Goal: Transaction & Acquisition: Purchase product/service

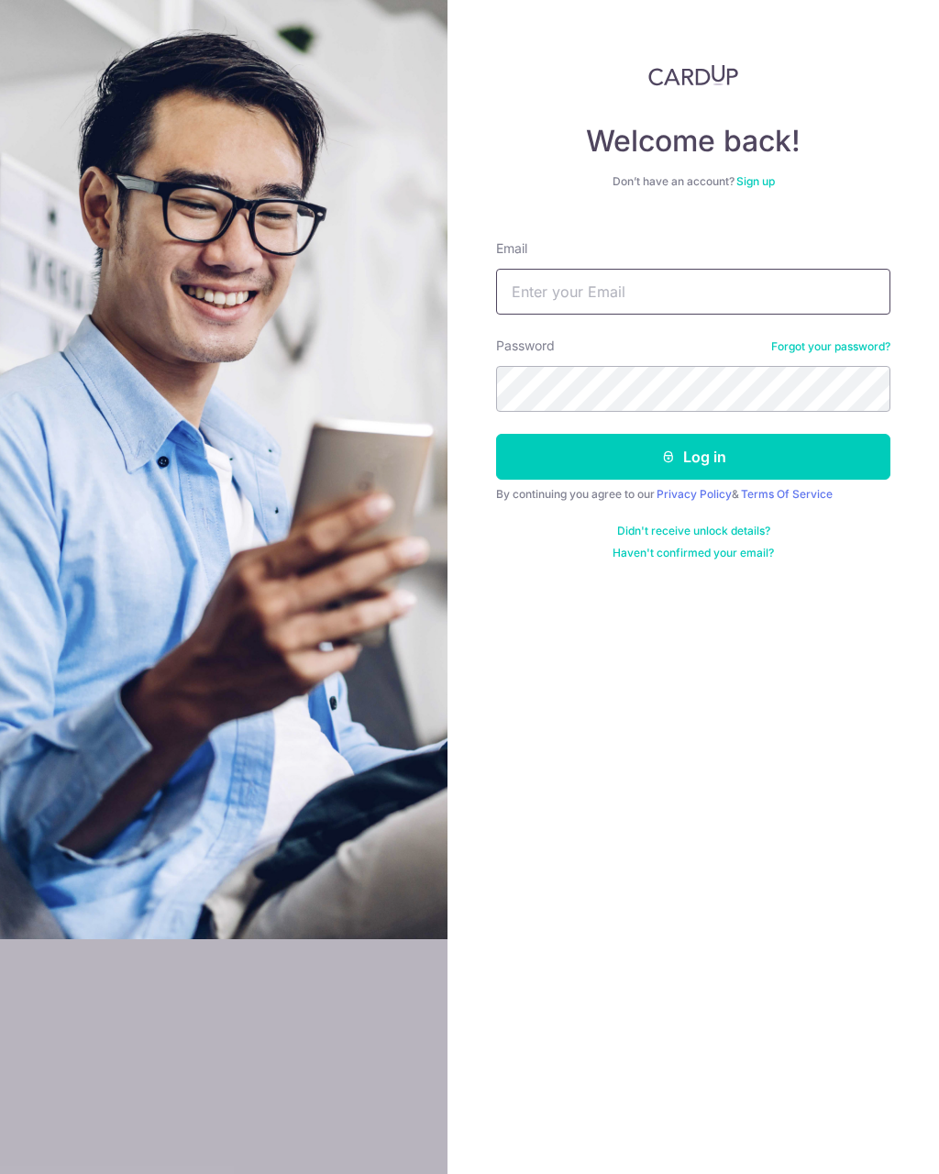
click at [732, 295] on input "Email" at bounding box center [693, 292] width 394 height 46
type input "Quekphilip@yahoo.com"
click at [720, 468] on button "Log in" at bounding box center [693, 457] width 394 height 46
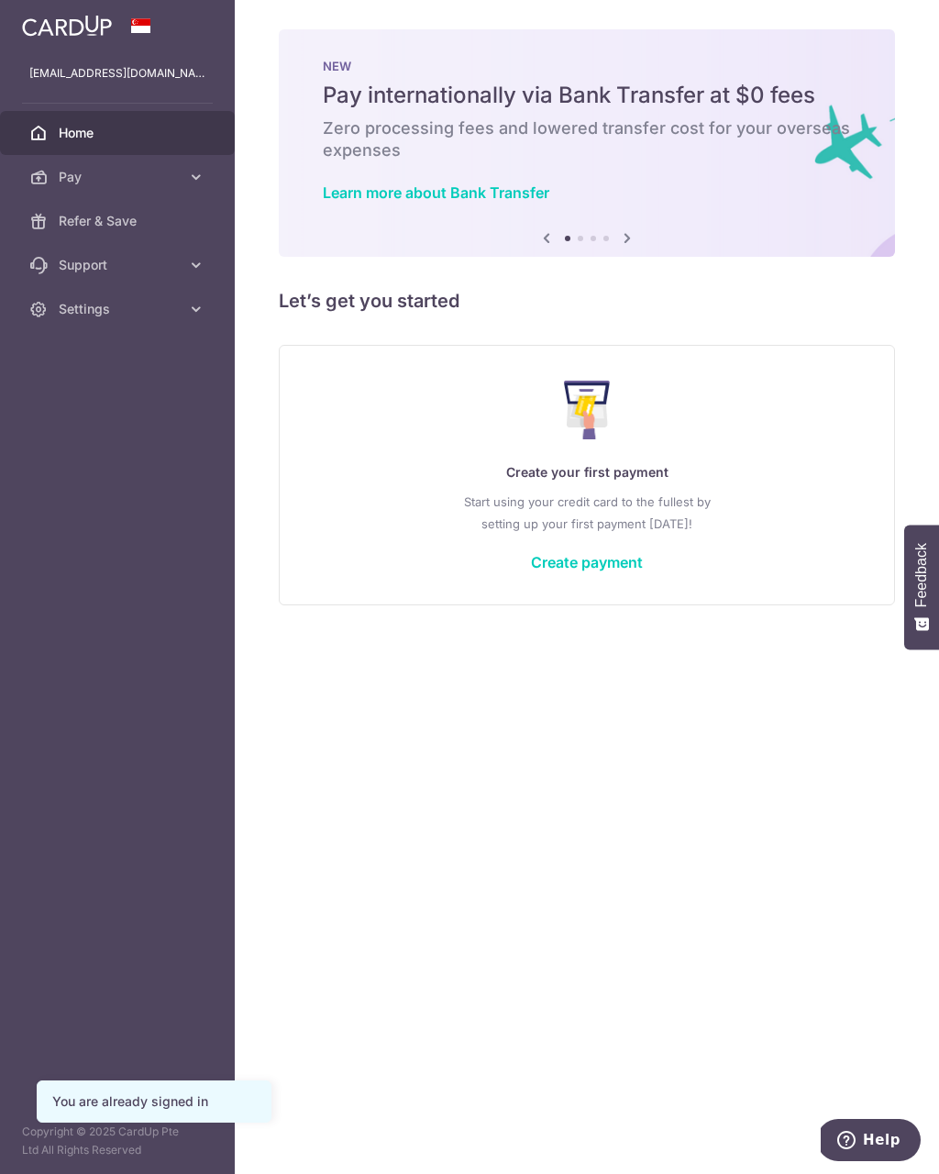
click at [607, 562] on link "Create payment" at bounding box center [587, 562] width 112 height 18
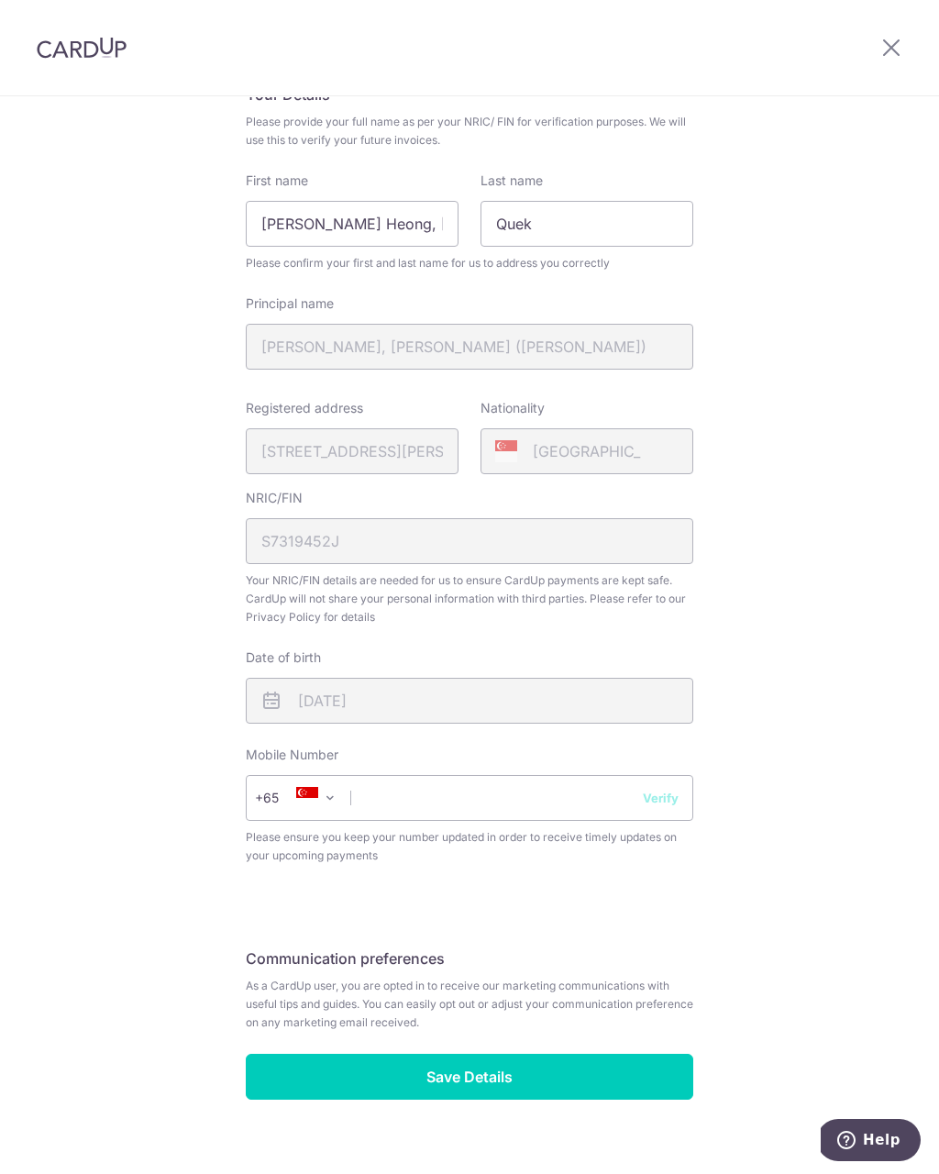
scroll to position [158, 0]
click at [488, 800] on input "text" at bounding box center [469, 798] width 447 height 46
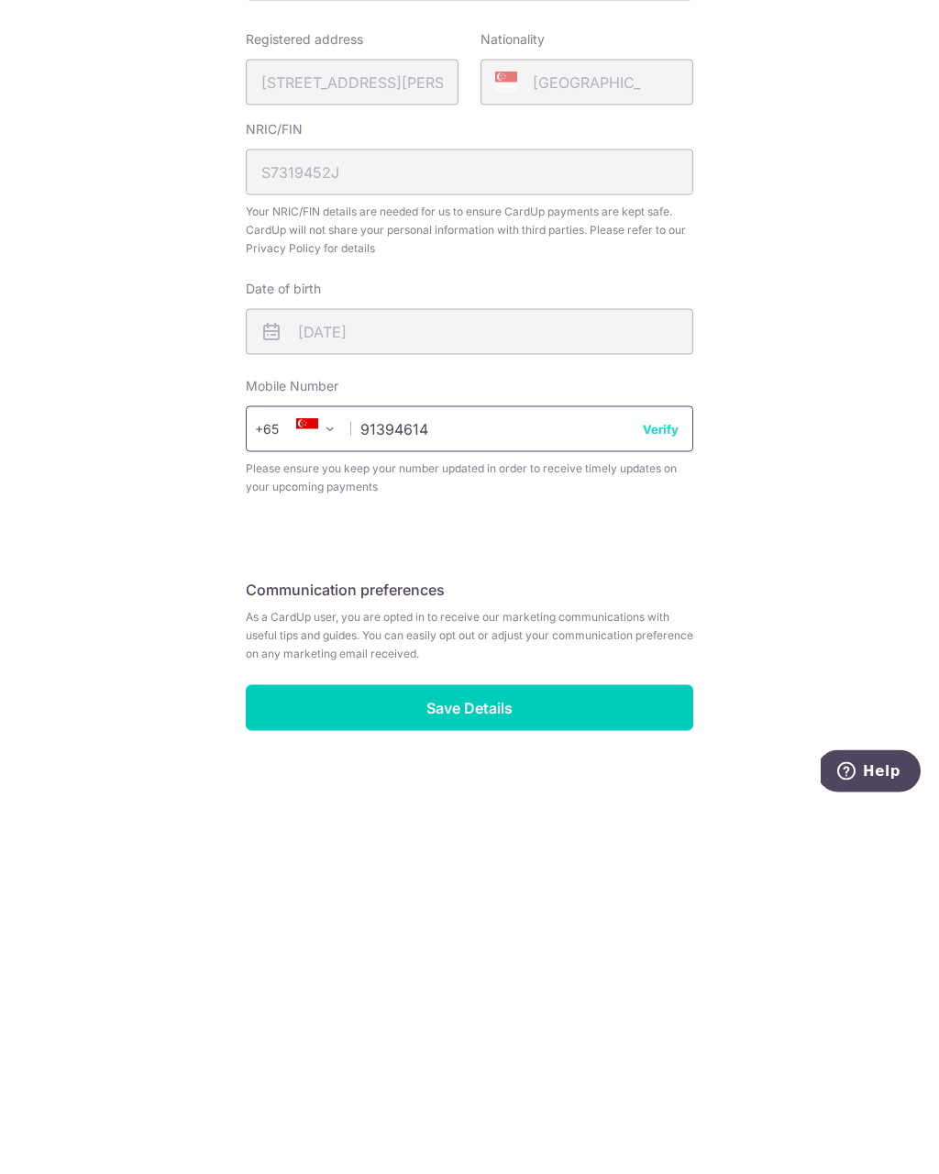
type input "91394614"
click at [667, 789] on button "Verify" at bounding box center [661, 798] width 36 height 18
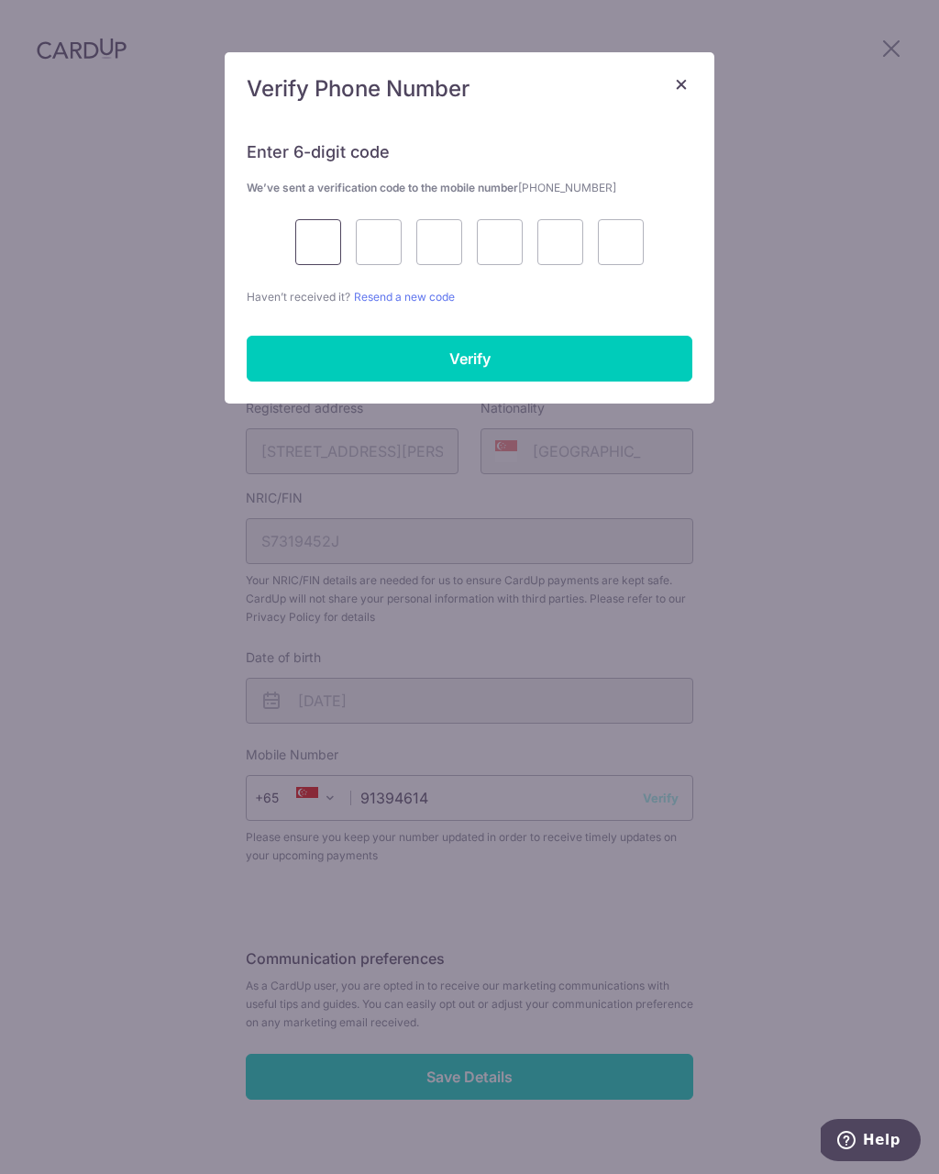
click at [316, 235] on input "text" at bounding box center [318, 242] width 46 height 46
type input "7"
type input "9"
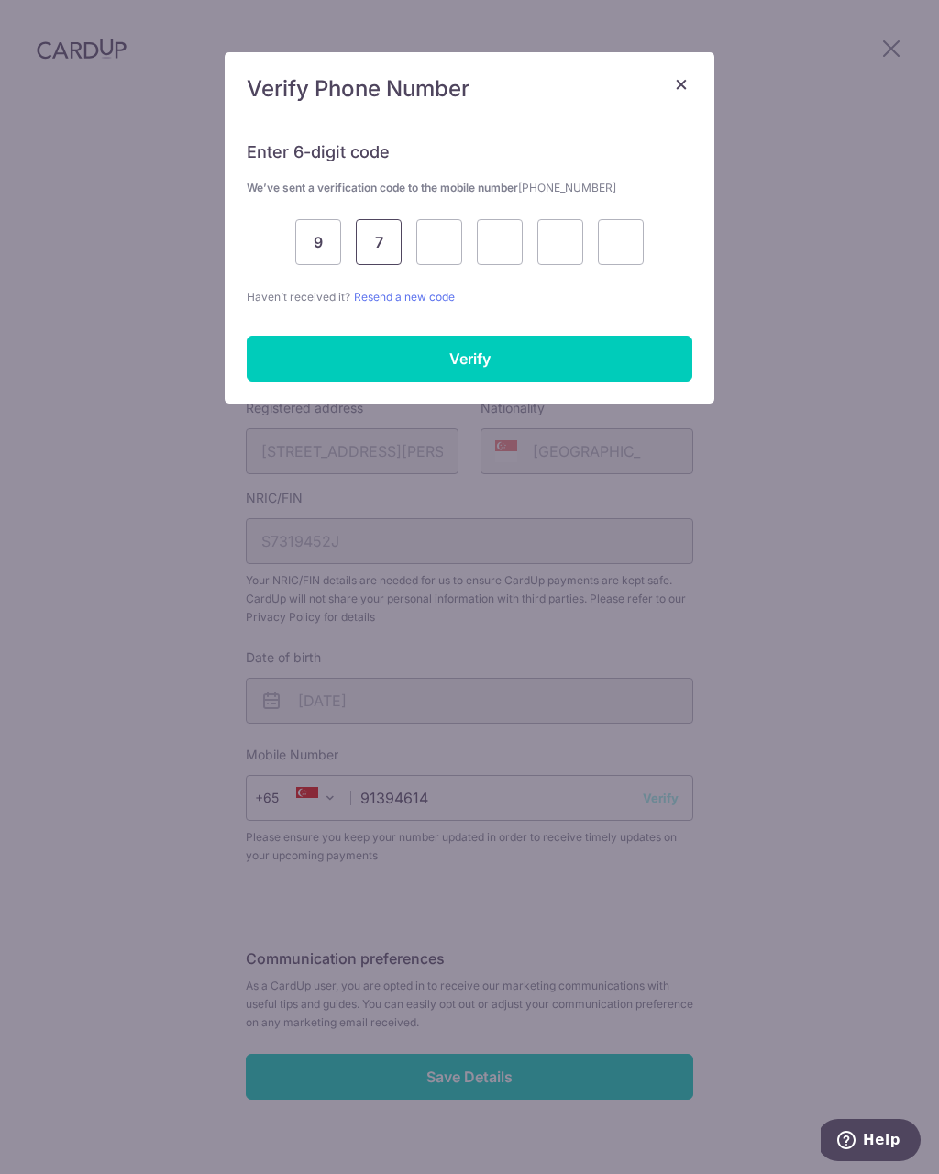
type input "7"
type input "4"
type input "7"
type input "4"
type input "9"
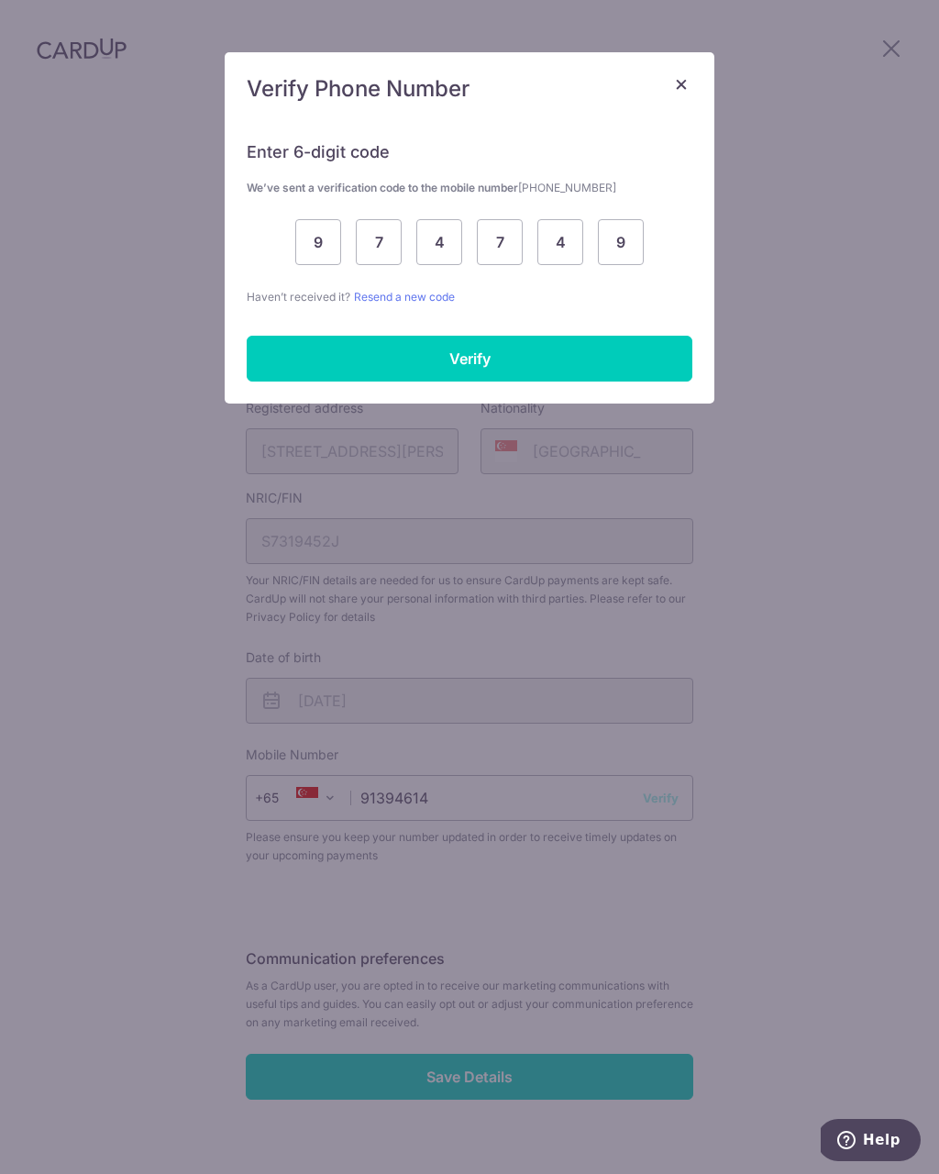
click at [478, 360] on input "Verify" at bounding box center [470, 359] width 446 height 46
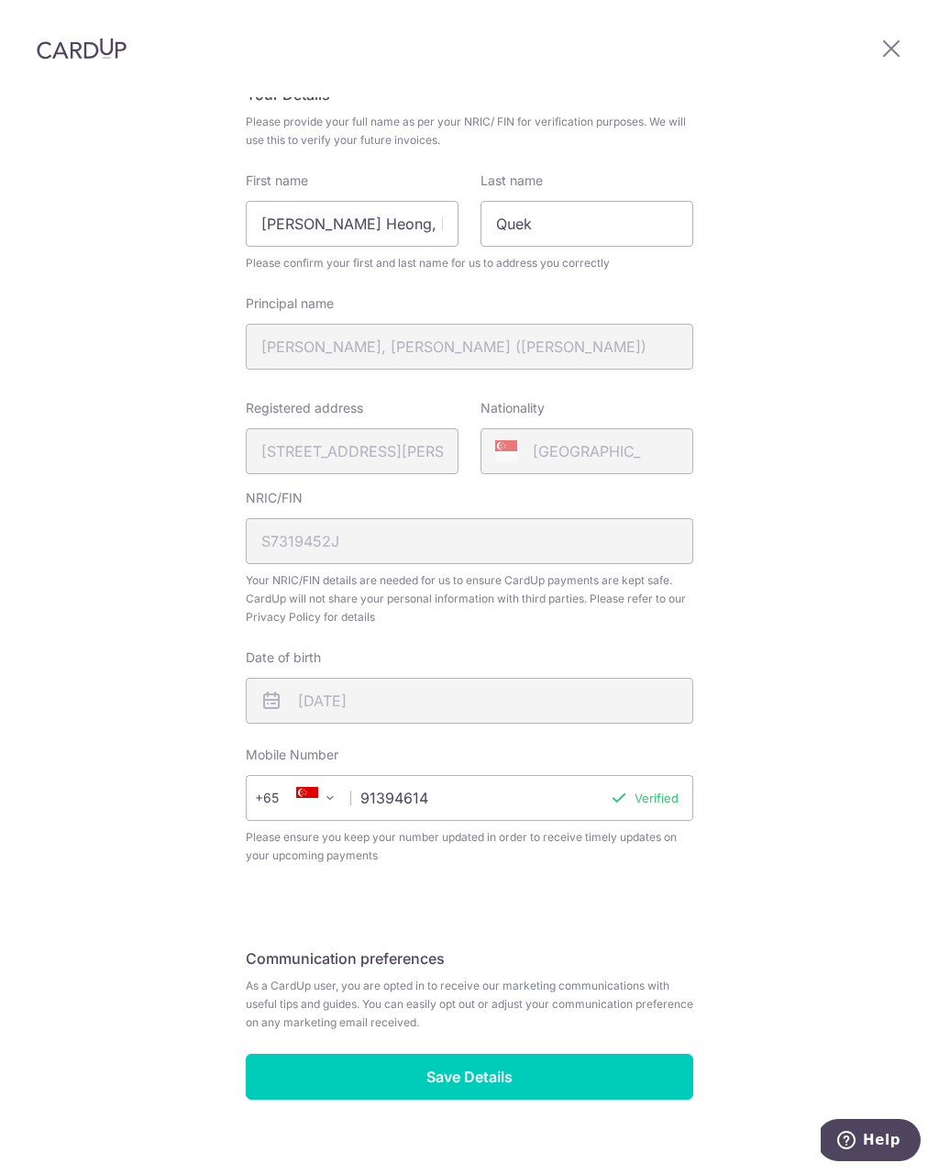
click at [486, 1053] on input "Save Details" at bounding box center [469, 1076] width 447 height 46
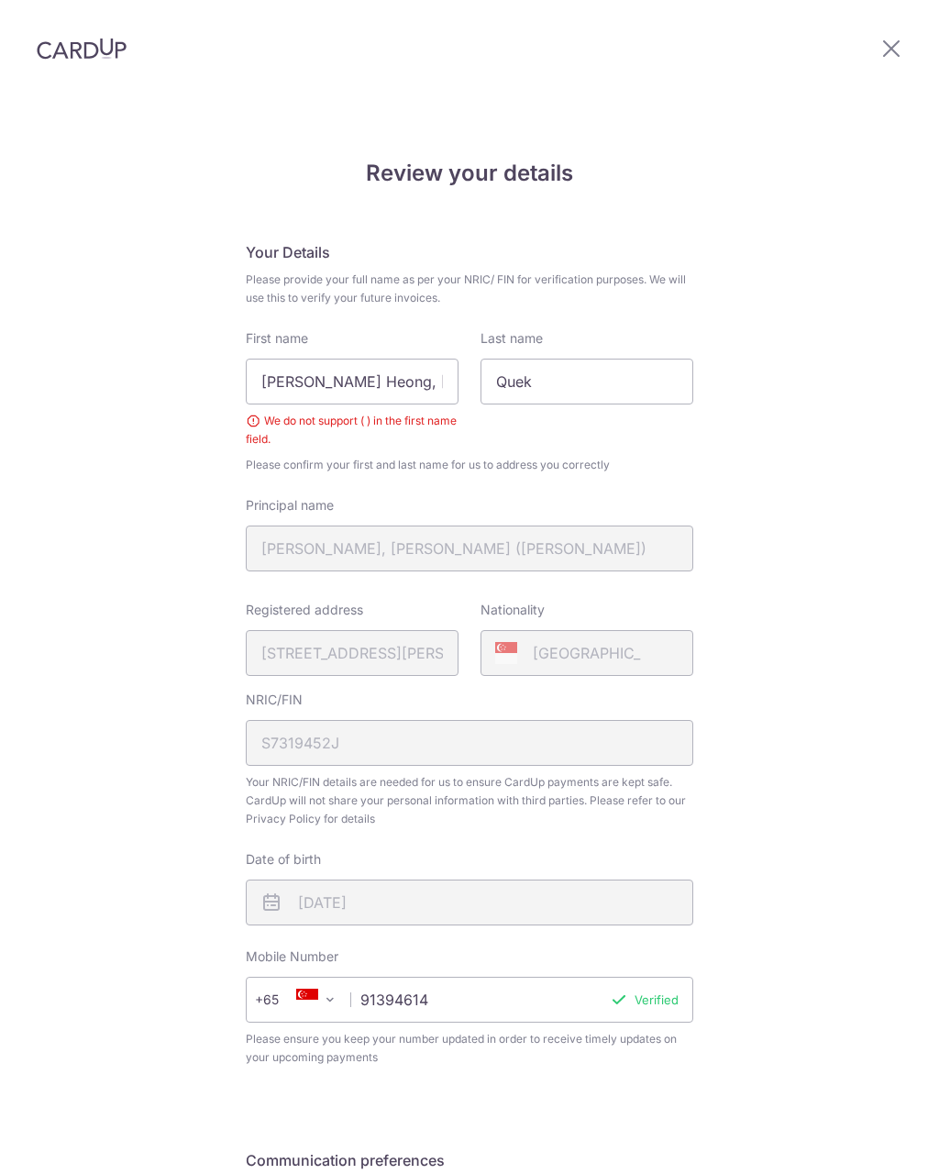
scroll to position [202, 0]
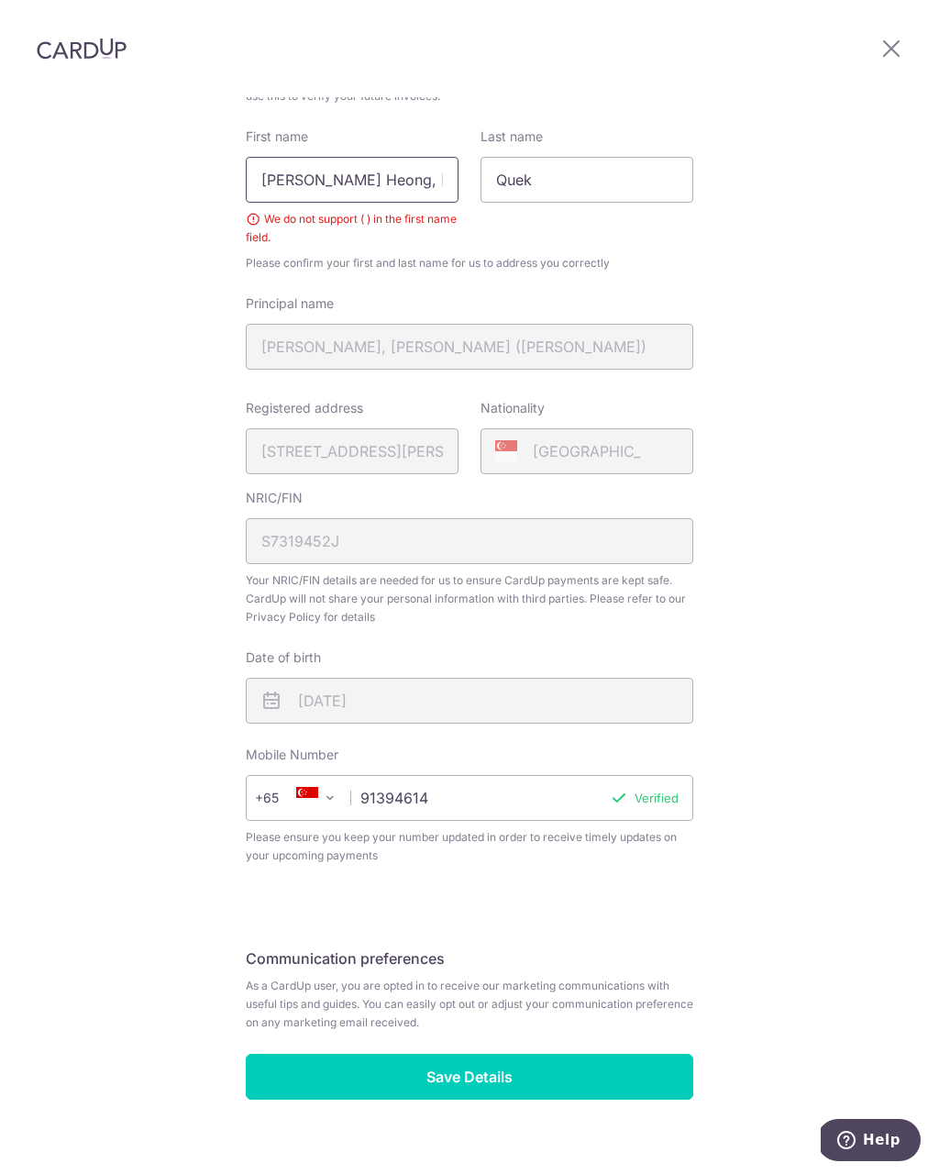
click at [430, 157] on input "[PERSON_NAME] Heong, [PERSON_NAME] ([PERSON_NAME])" at bounding box center [352, 180] width 213 height 46
type input "[PERSON_NAME] Heong, [PERSON_NAME]"
click at [532, 1053] on input "Save Details" at bounding box center [469, 1076] width 447 height 46
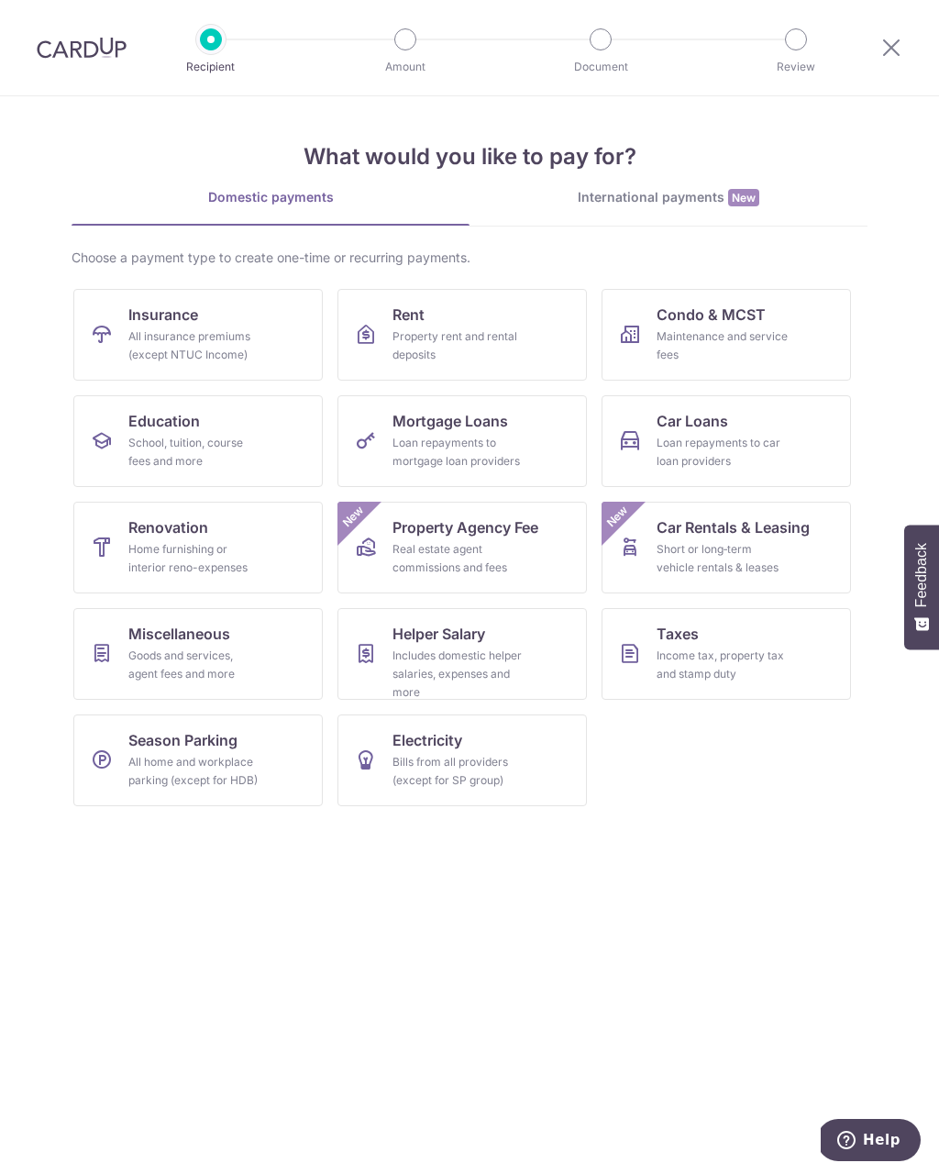
click at [767, 655] on div "Income tax, property tax and stamp duty" at bounding box center [722, 664] width 132 height 37
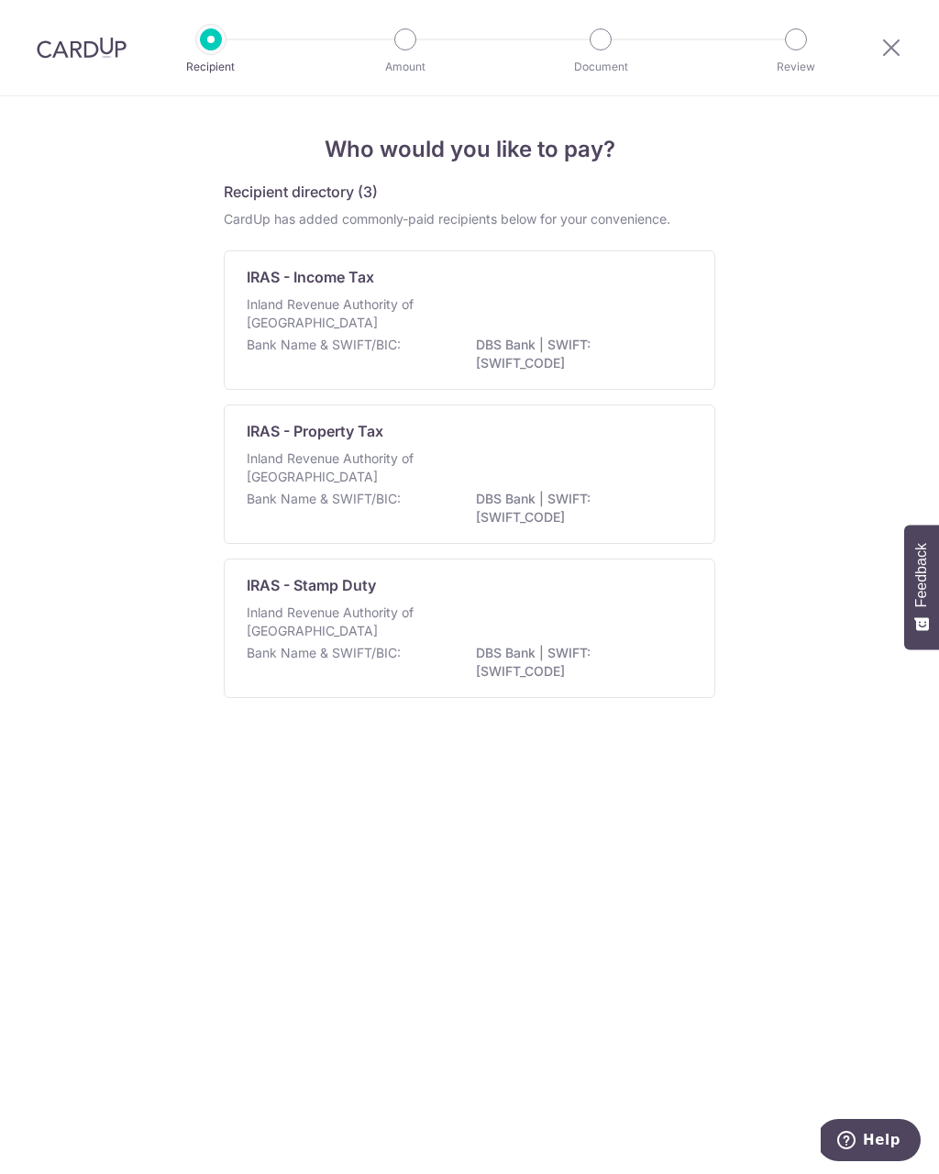
click at [539, 327] on div "Inland Revenue Authority of [GEOGRAPHIC_DATA]" at bounding box center [470, 315] width 446 height 40
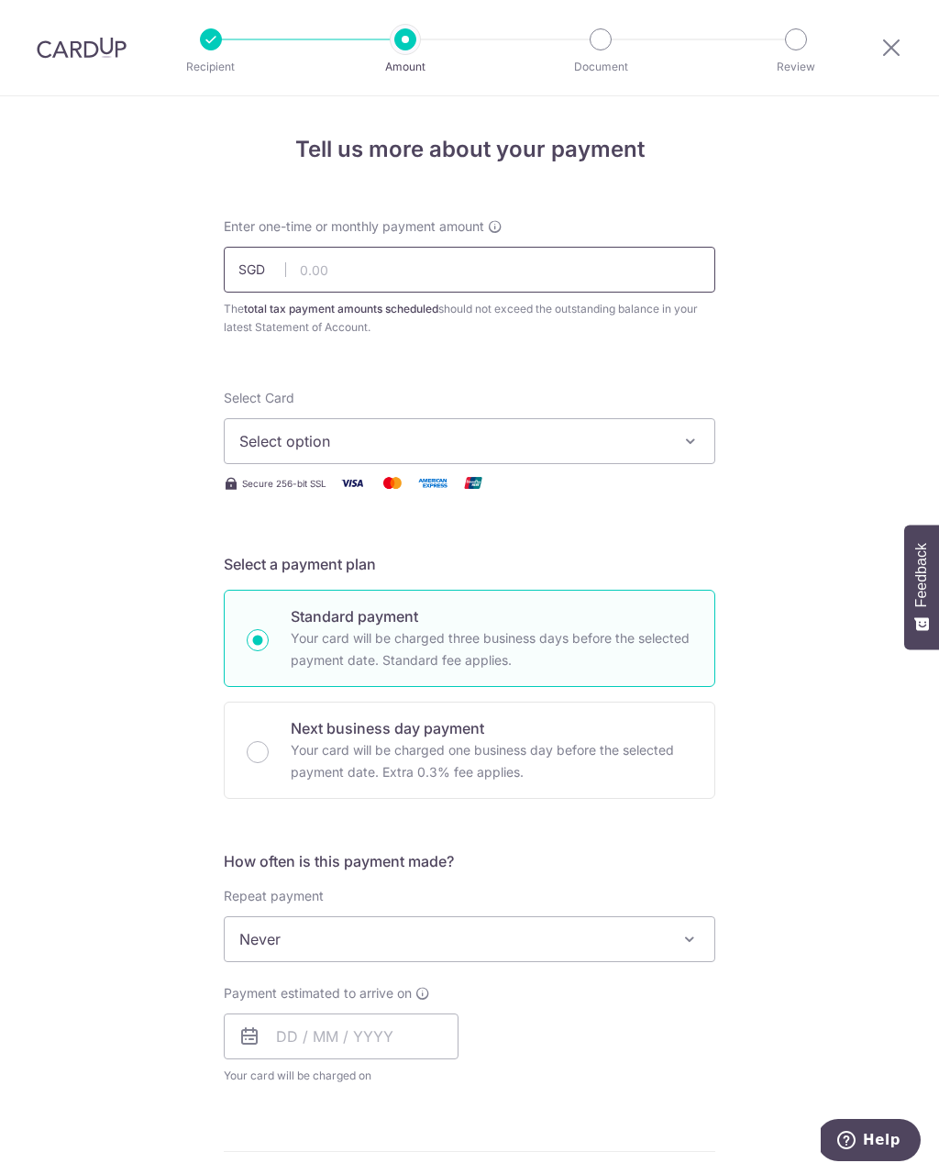
click at [403, 271] on input "text" at bounding box center [469, 270] width 491 height 46
click at [688, 446] on icon "button" at bounding box center [690, 441] width 18 height 18
type input "13,643.77"
click at [334, 485] on span "Add credit card" at bounding box center [485, 492] width 427 height 18
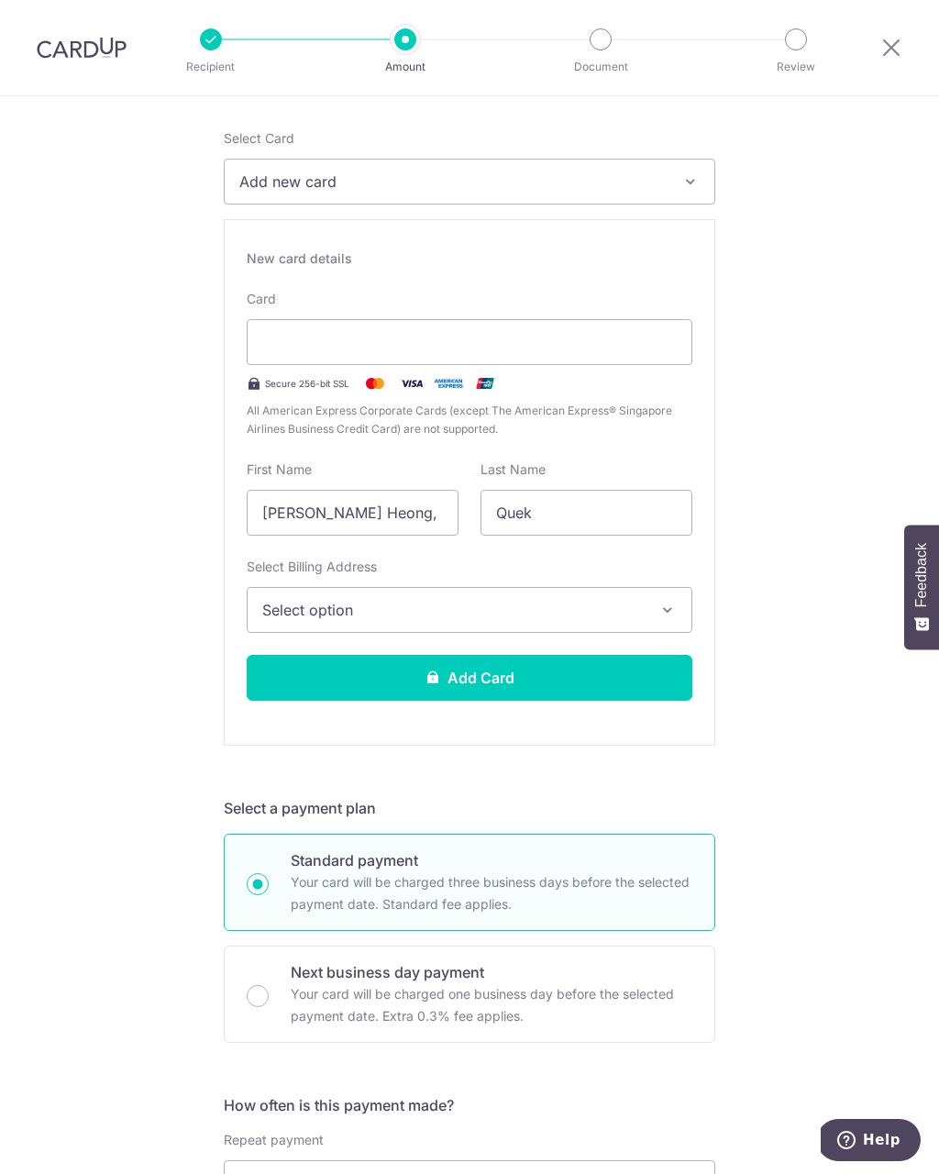
scroll to position [276, 0]
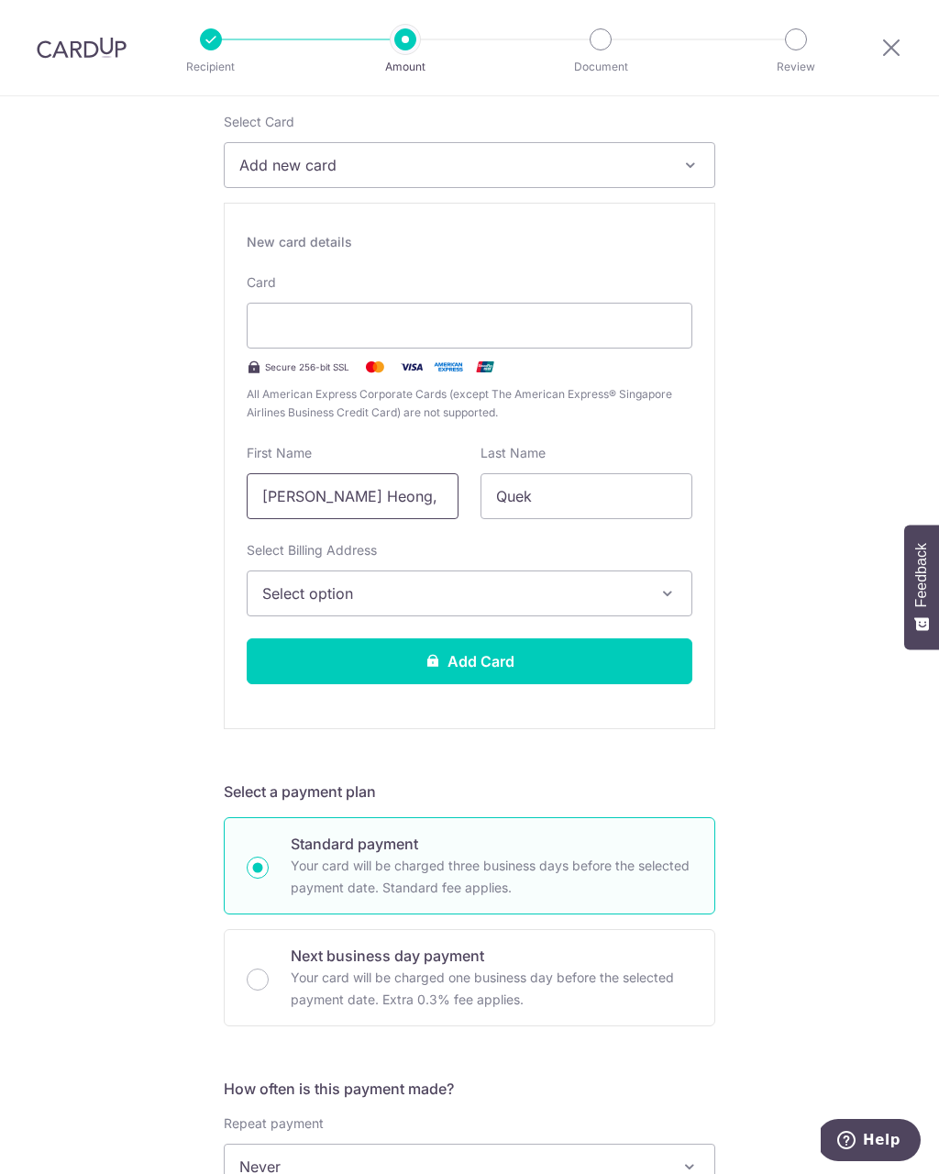
click at [358, 495] on input "[PERSON_NAME] Heong, [PERSON_NAME]" at bounding box center [353, 496] width 212 height 46
type input "Philip"
click at [658, 593] on icon "button" at bounding box center [667, 593] width 18 height 18
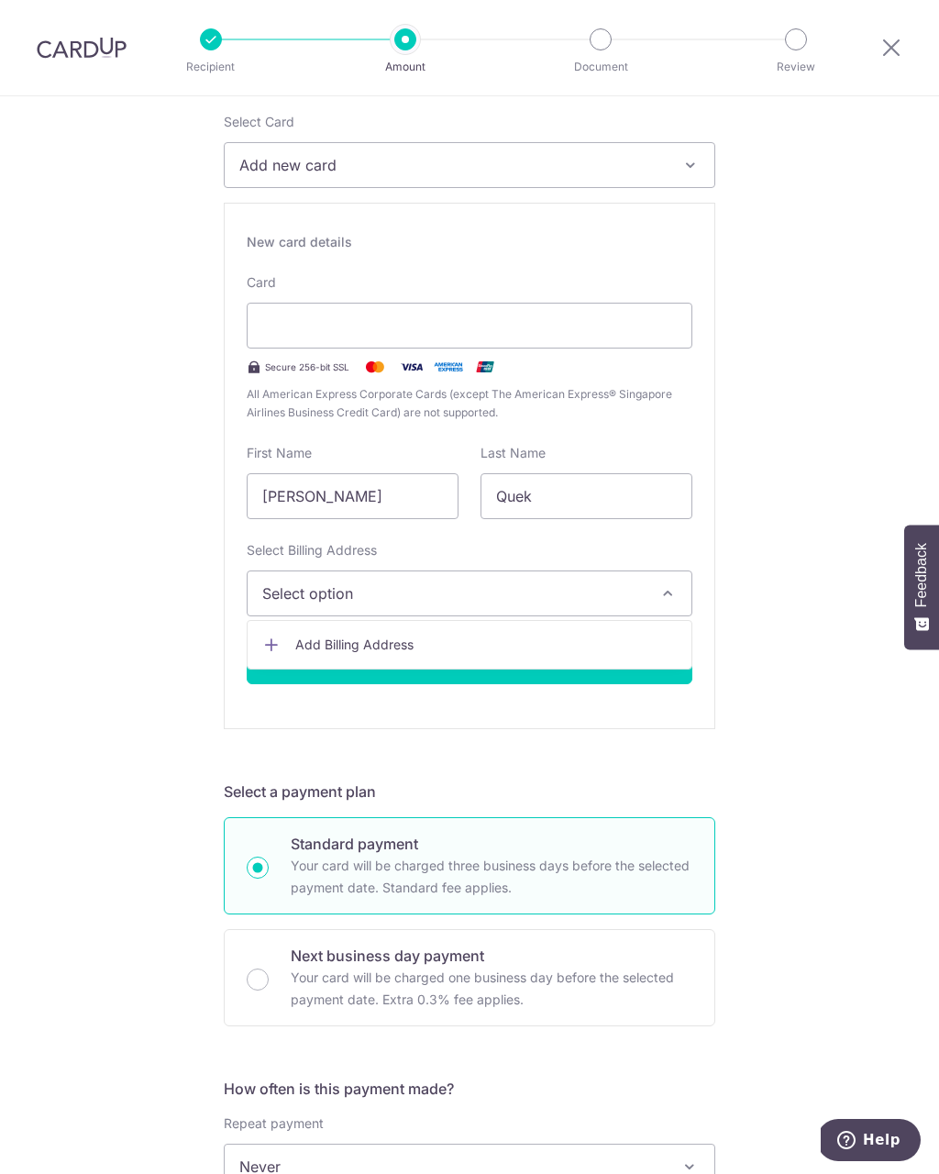
click at [394, 639] on span "Add Billing Address" at bounding box center [485, 644] width 381 height 18
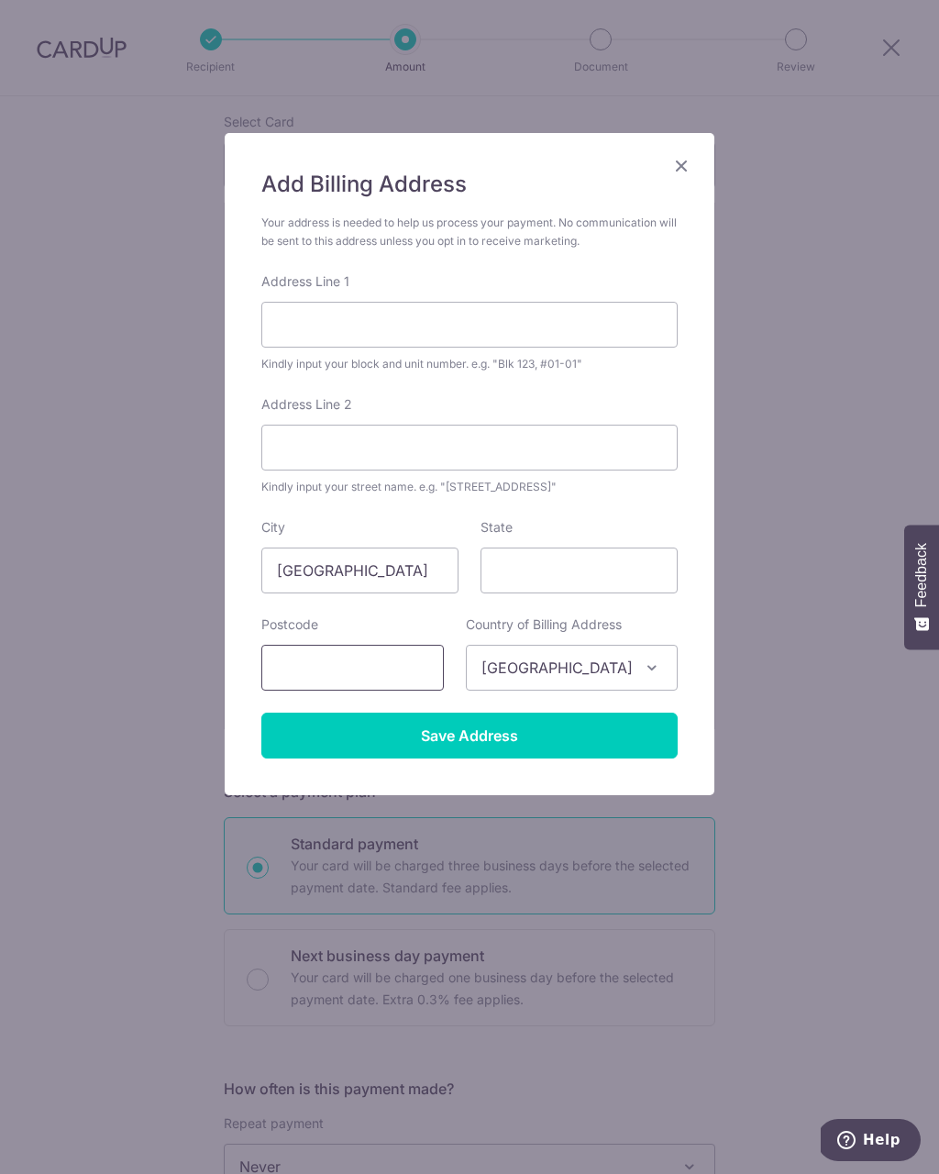
click at [381, 671] on input "text" at bounding box center [352, 668] width 182 height 46
type input "467029"
click at [442, 312] on input "Address Line 1" at bounding box center [469, 325] width 416 height 46
type input "21 Sennett Ave, East Coast Hill"
click at [491, 736] on input "Save Address" at bounding box center [469, 735] width 416 height 46
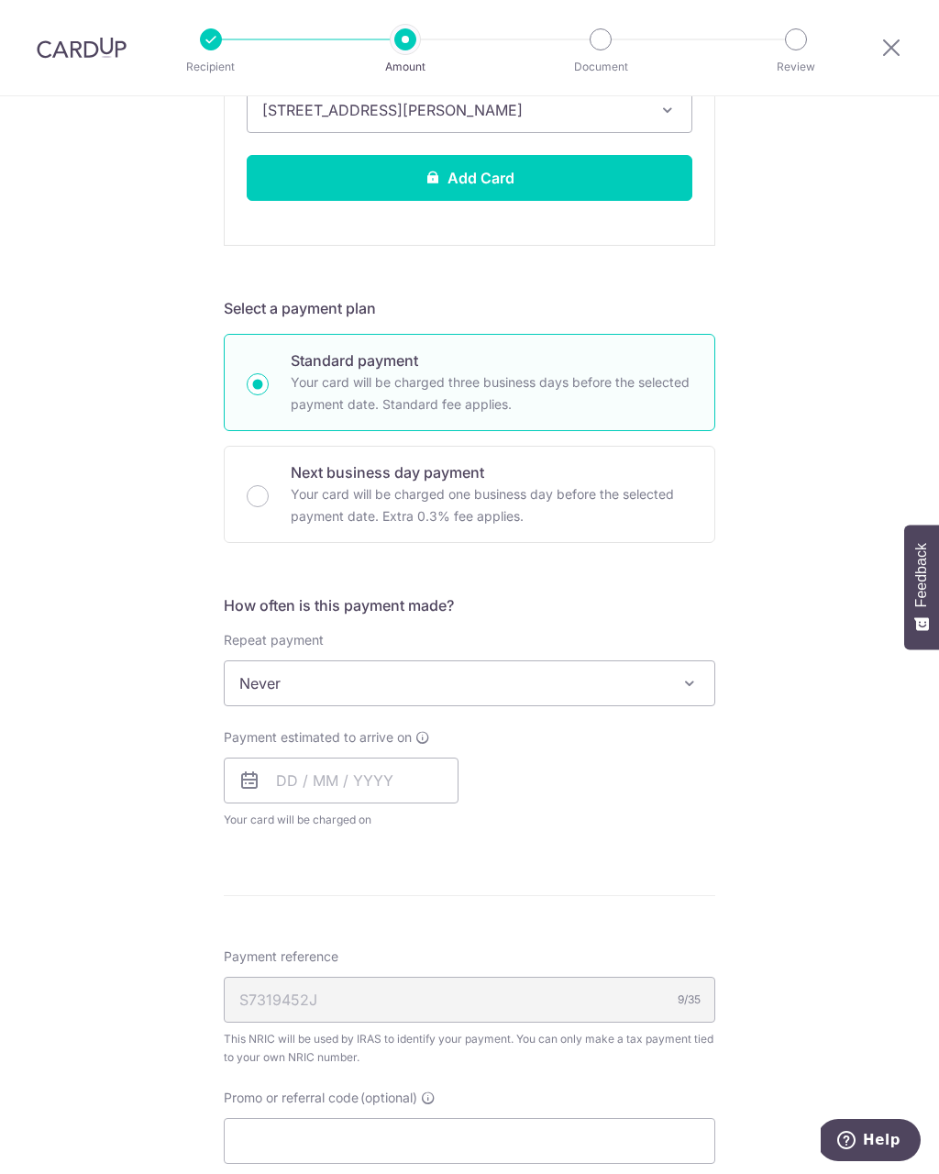
scroll to position [762, 0]
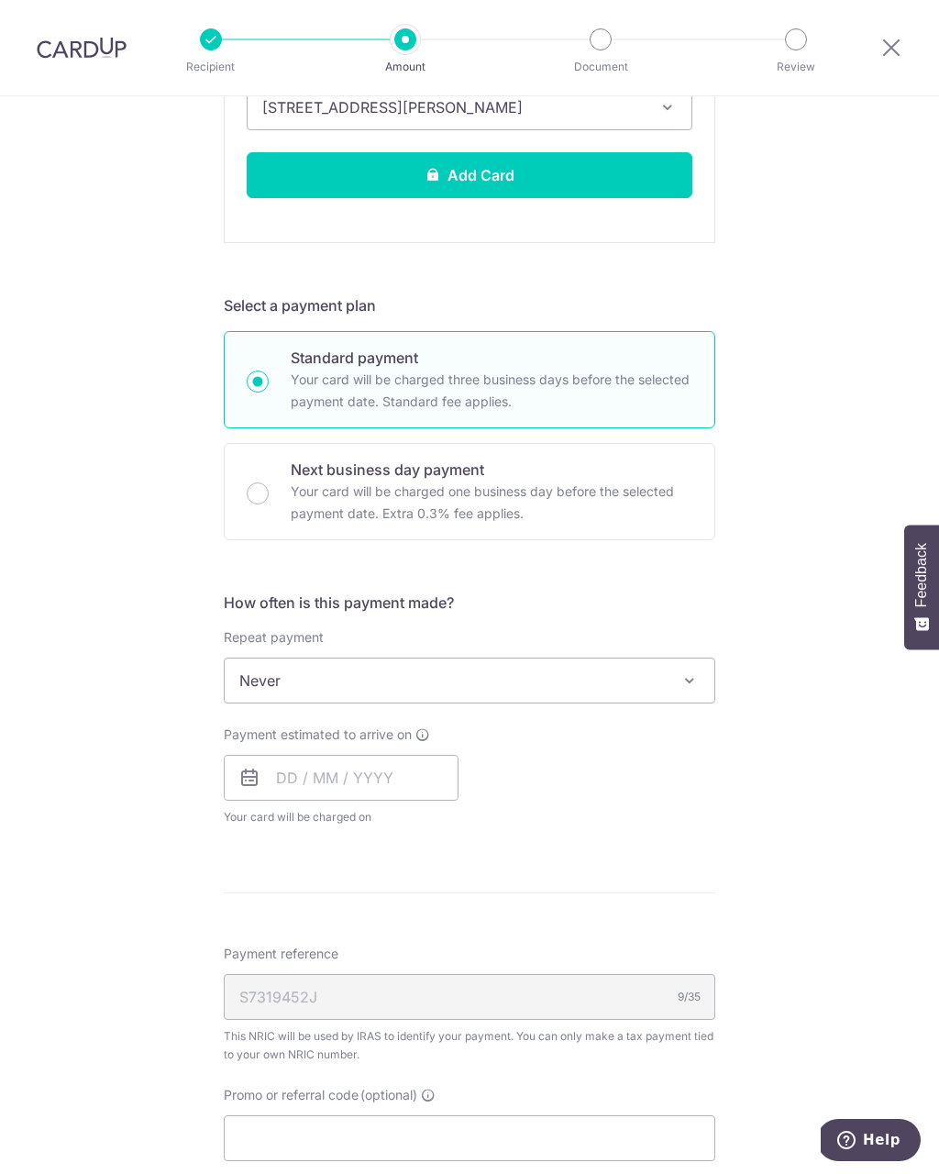
click at [687, 675] on span at bounding box center [689, 680] width 22 height 22
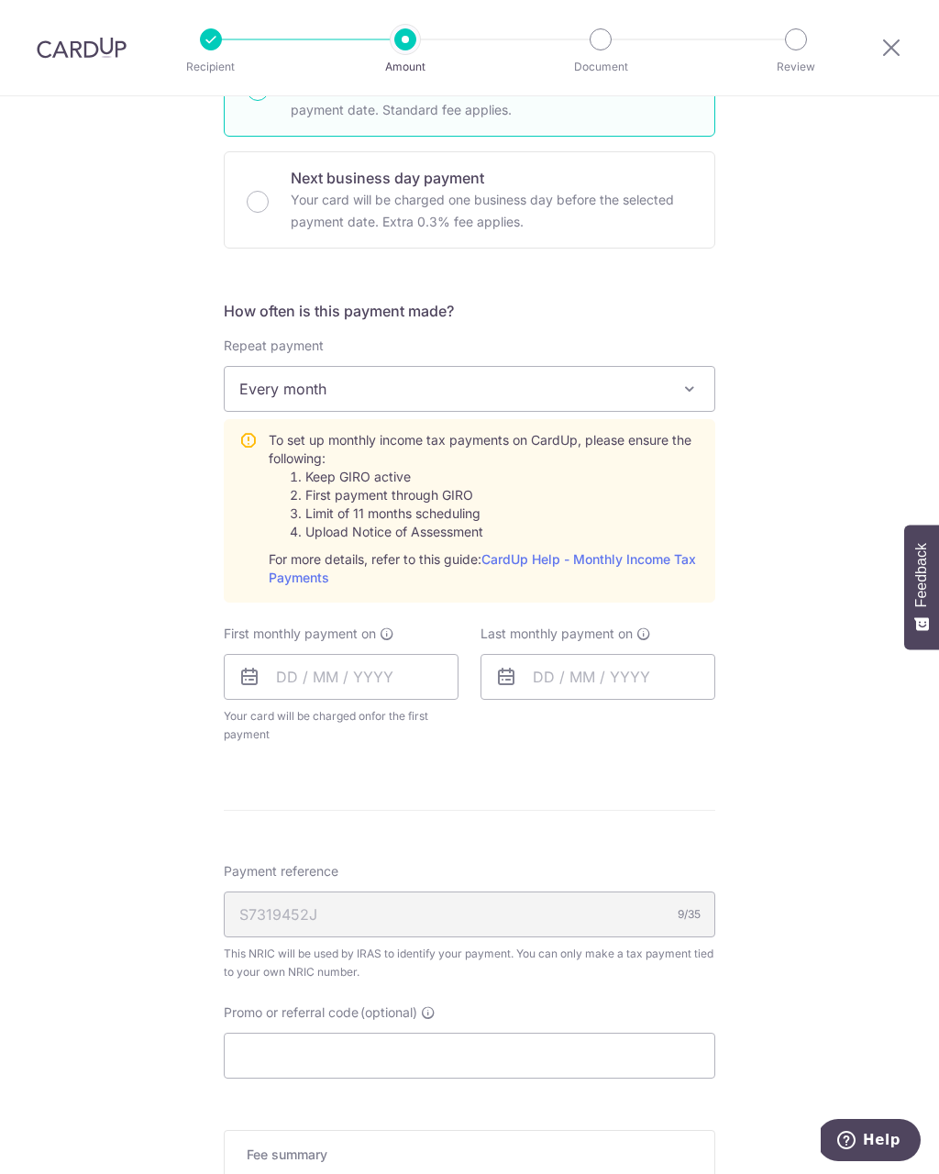
scroll to position [1055, 0]
click at [684, 380] on span at bounding box center [689, 387] width 22 height 22
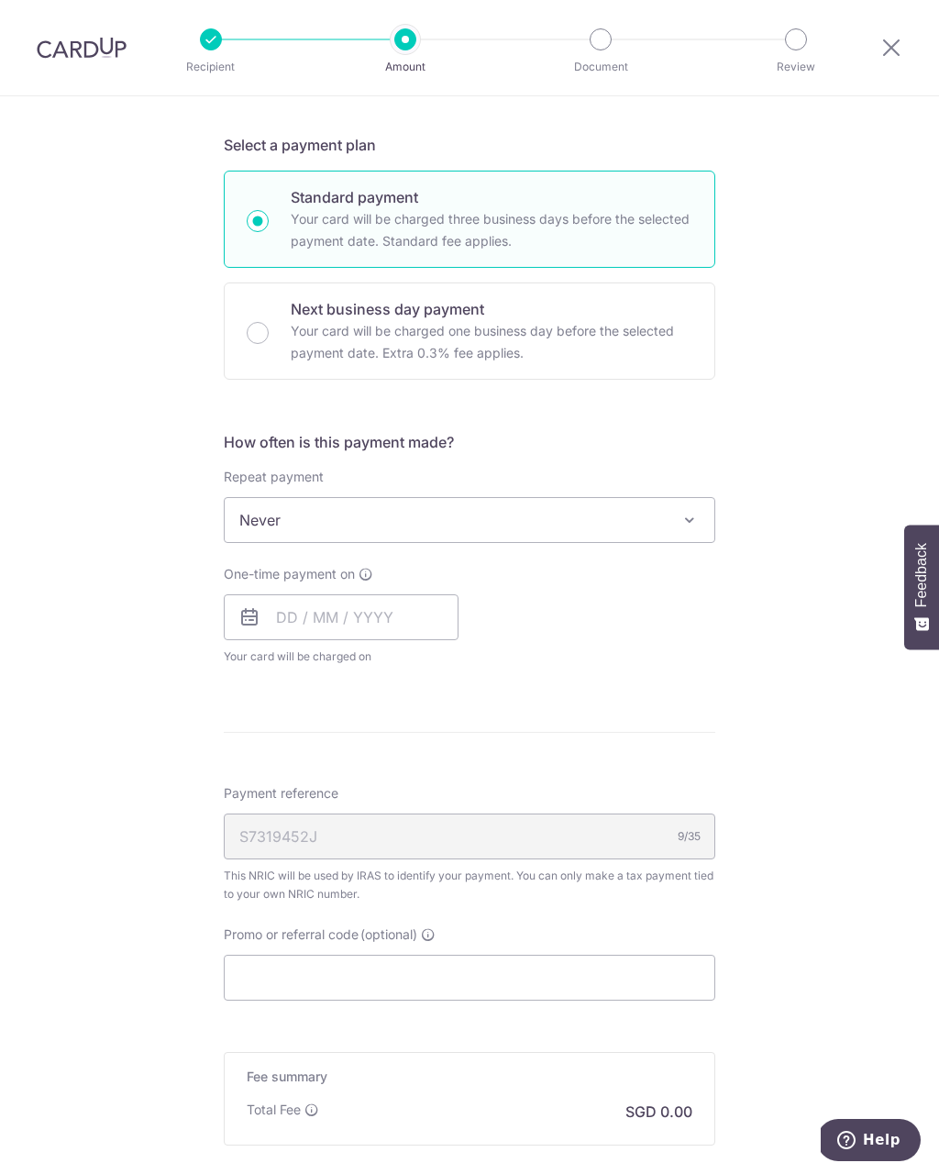
scroll to position [921, 0]
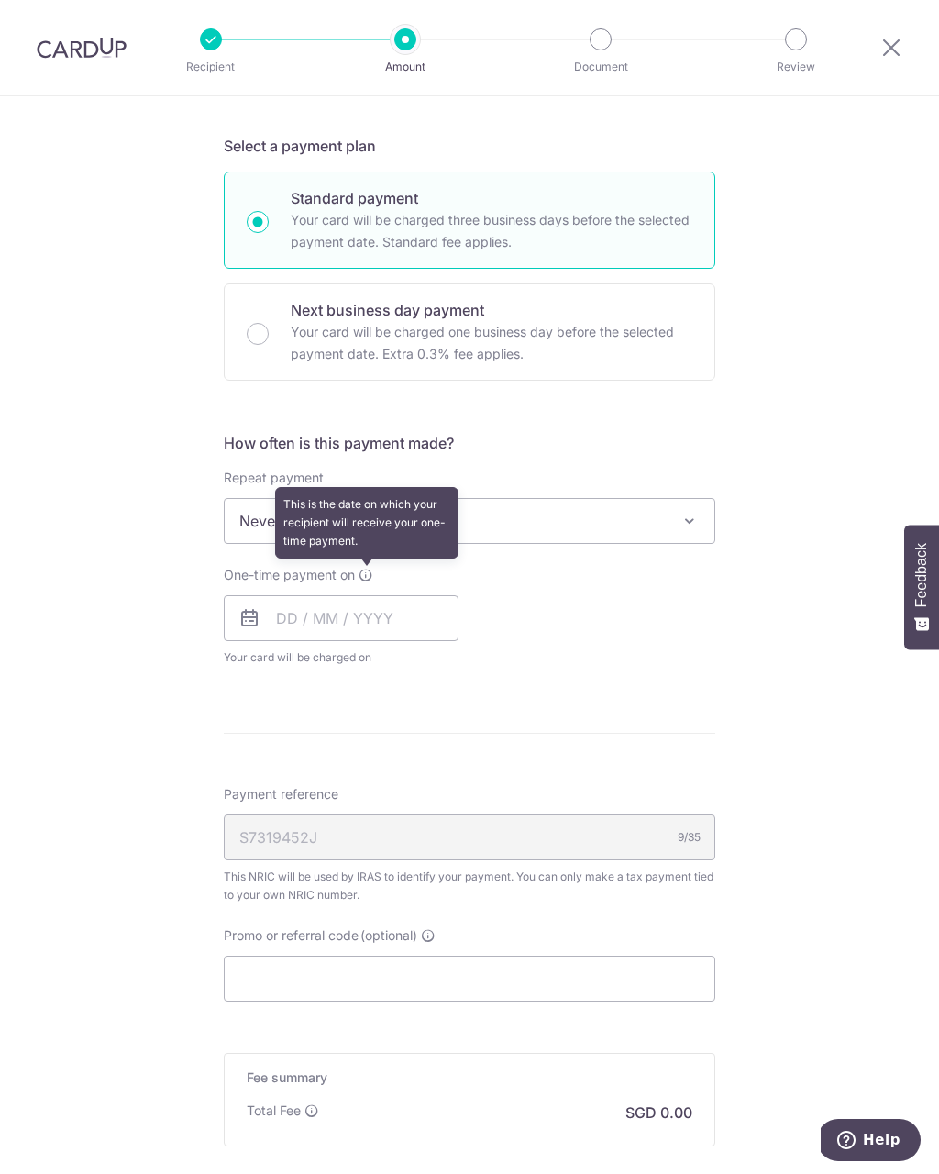
click at [371, 572] on icon at bounding box center [366, 575] width 15 height 15
click at [722, 615] on div "One-time payment on This is the date on which your recipient will receive your …" at bounding box center [469, 616] width 513 height 101
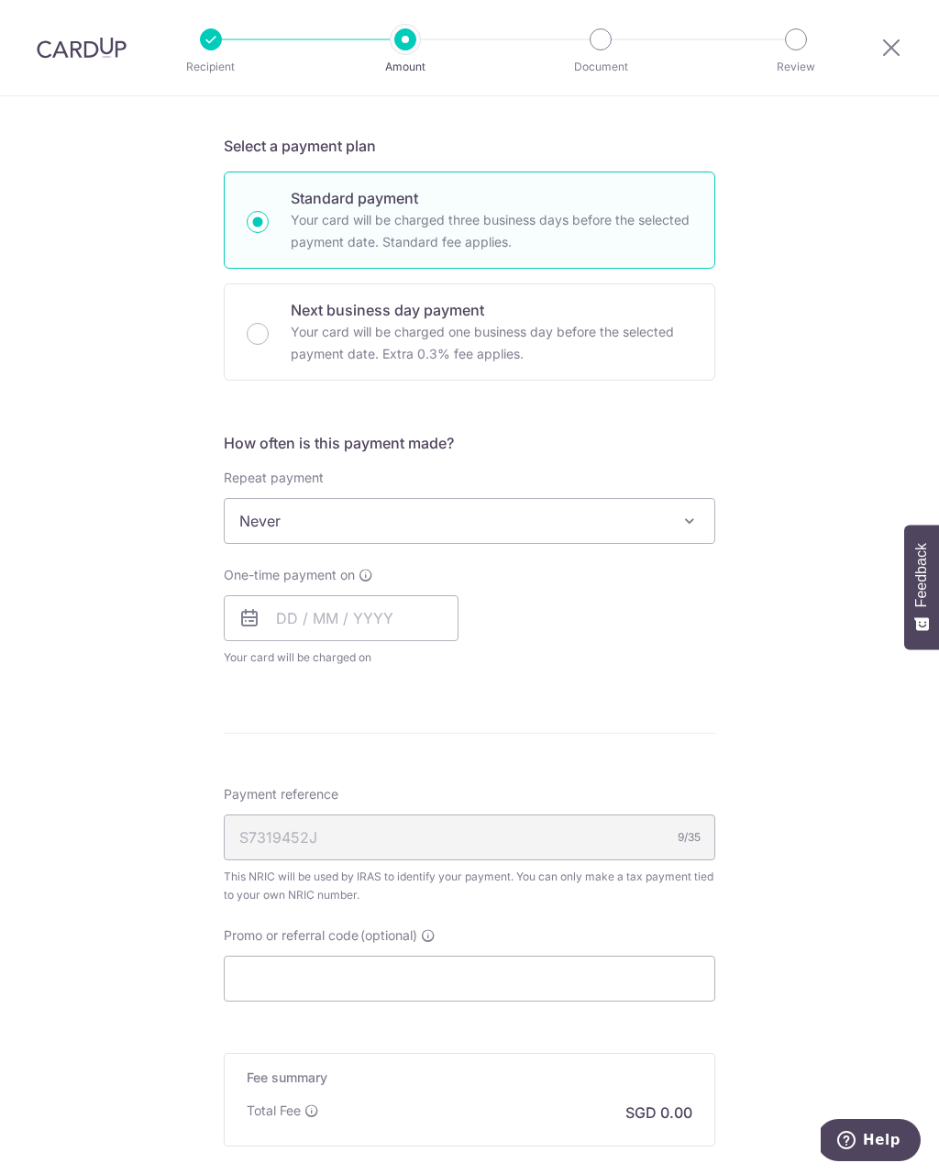
click at [690, 516] on span at bounding box center [689, 521] width 22 height 22
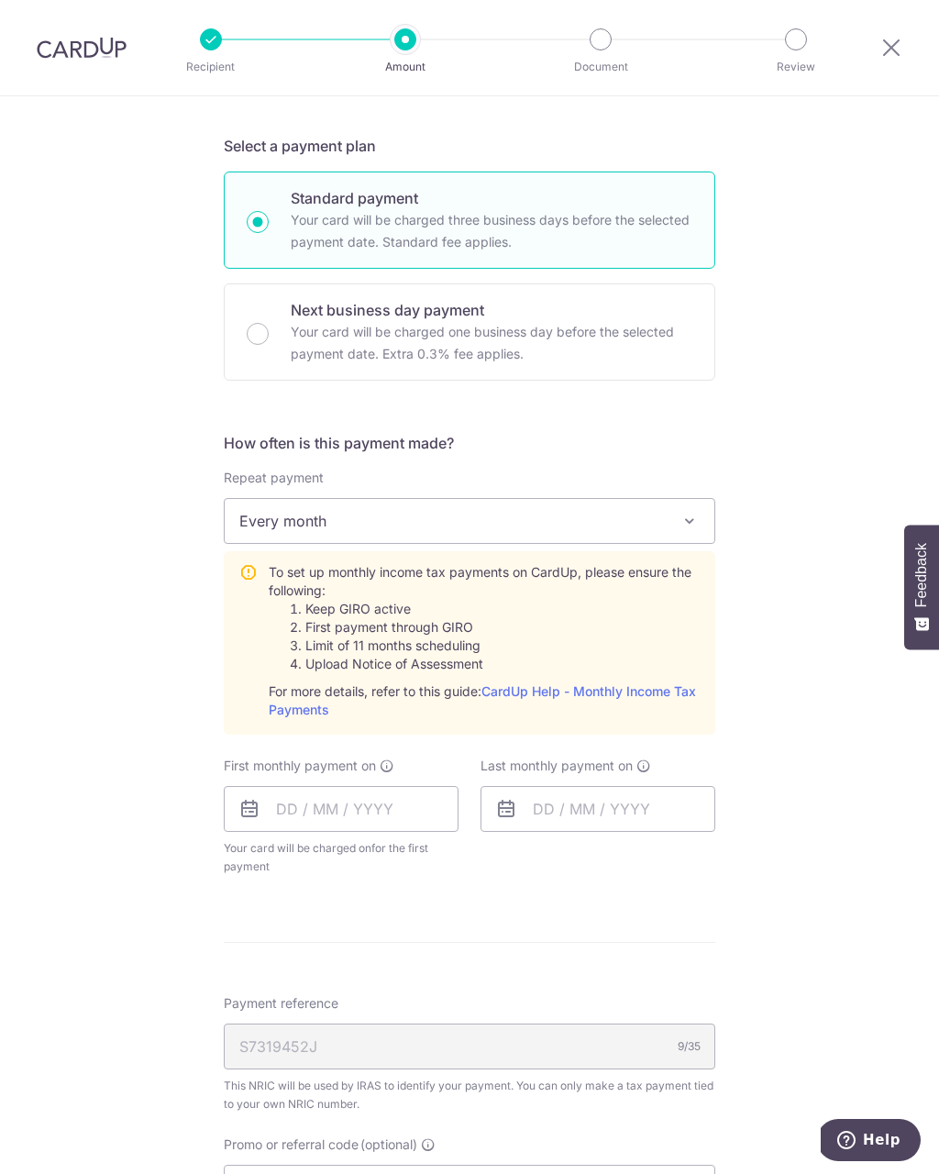
click at [688, 525] on span at bounding box center [689, 521] width 22 height 22
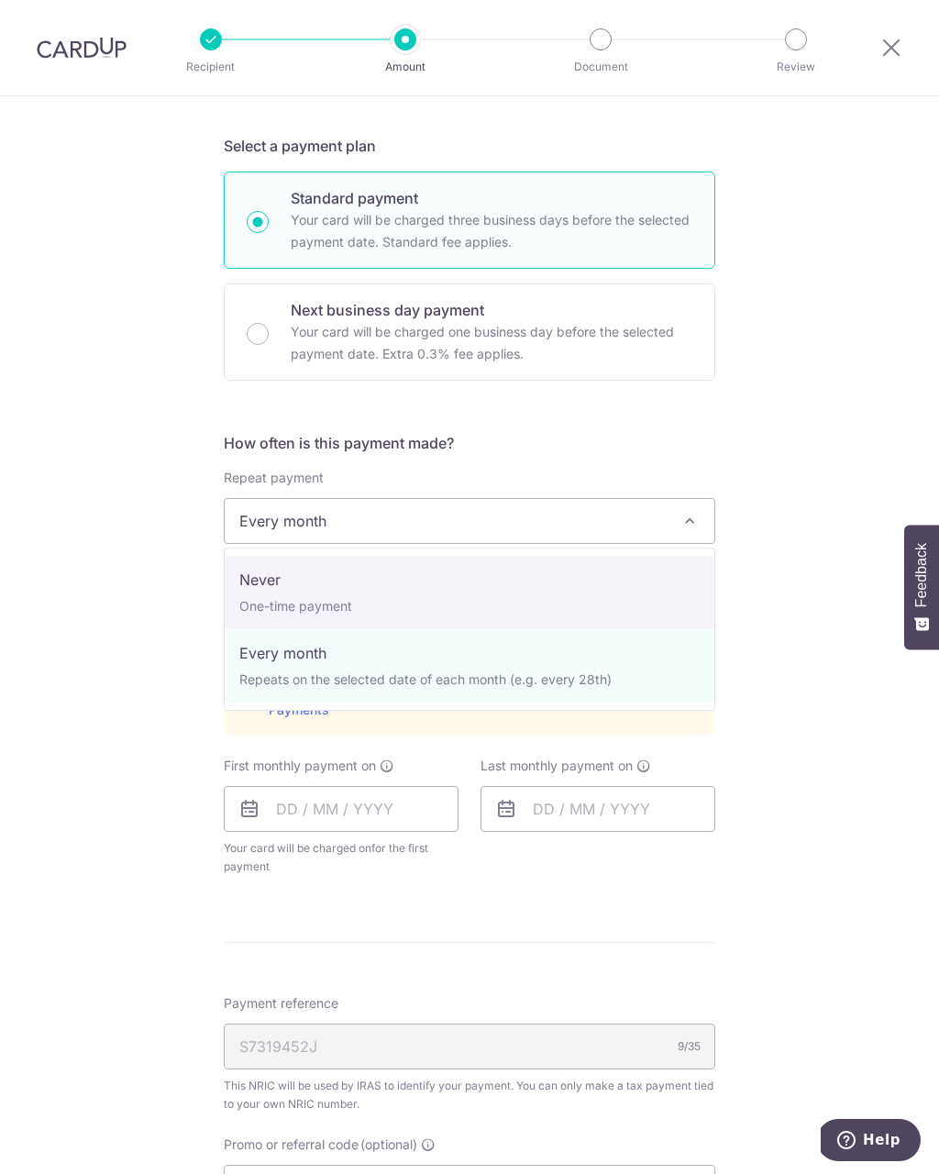
select select "1"
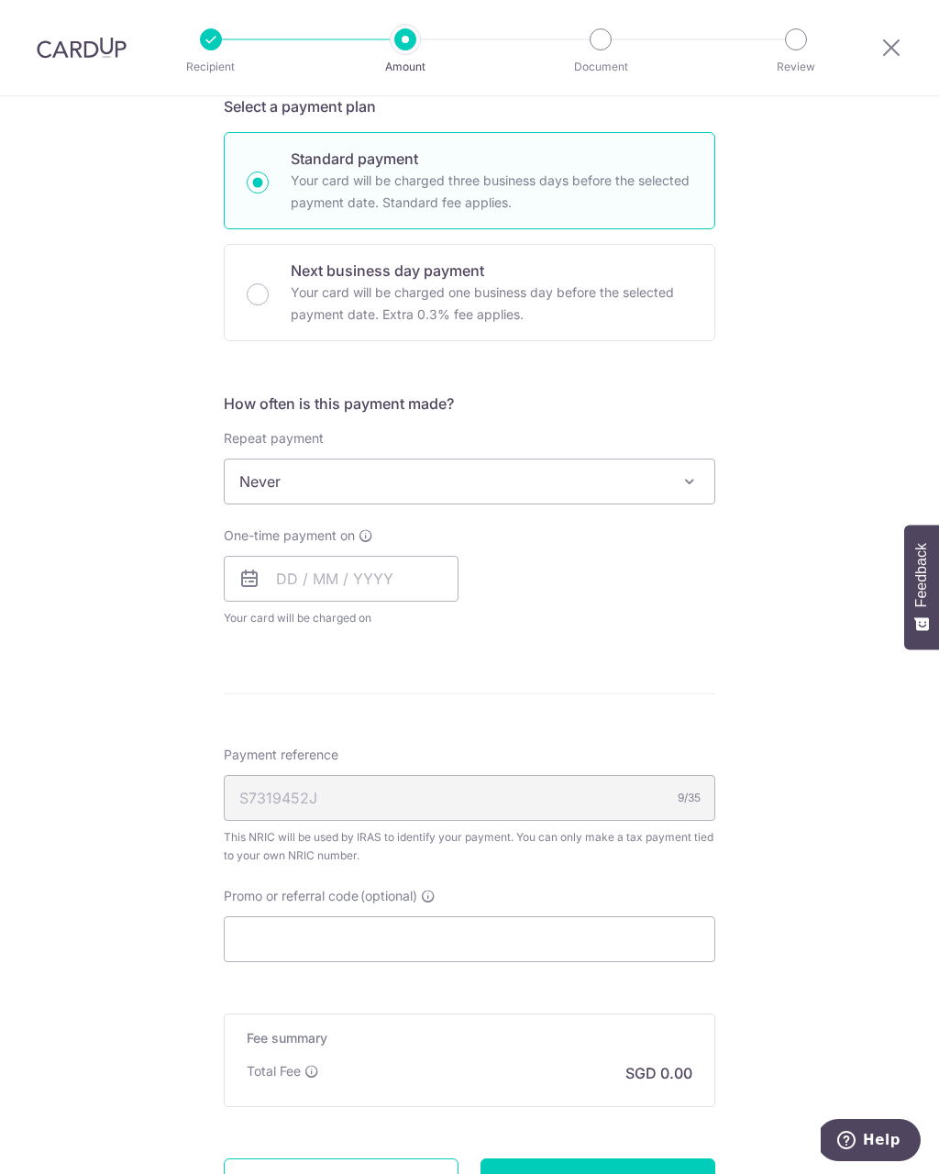
scroll to position [963, 0]
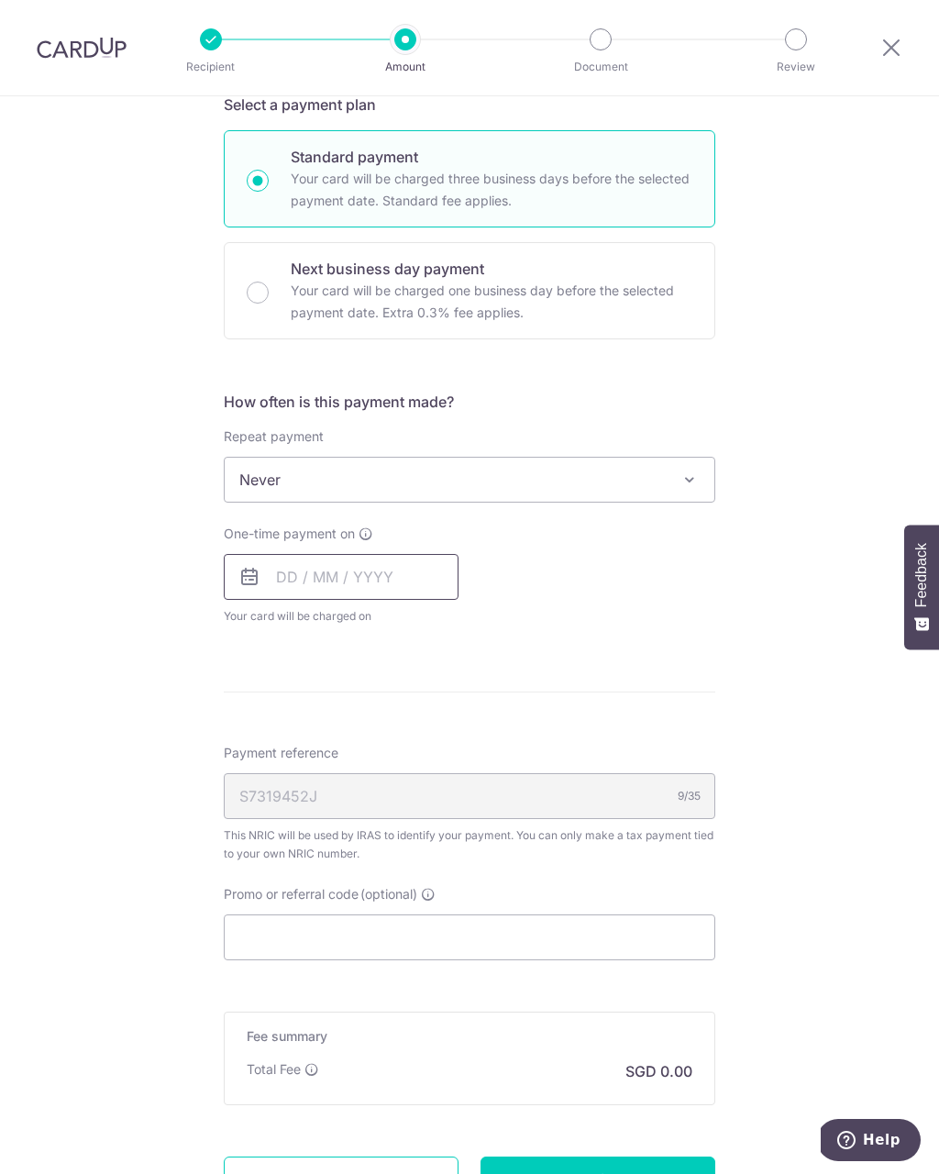
click at [398, 576] on input "text" at bounding box center [341, 577] width 235 height 46
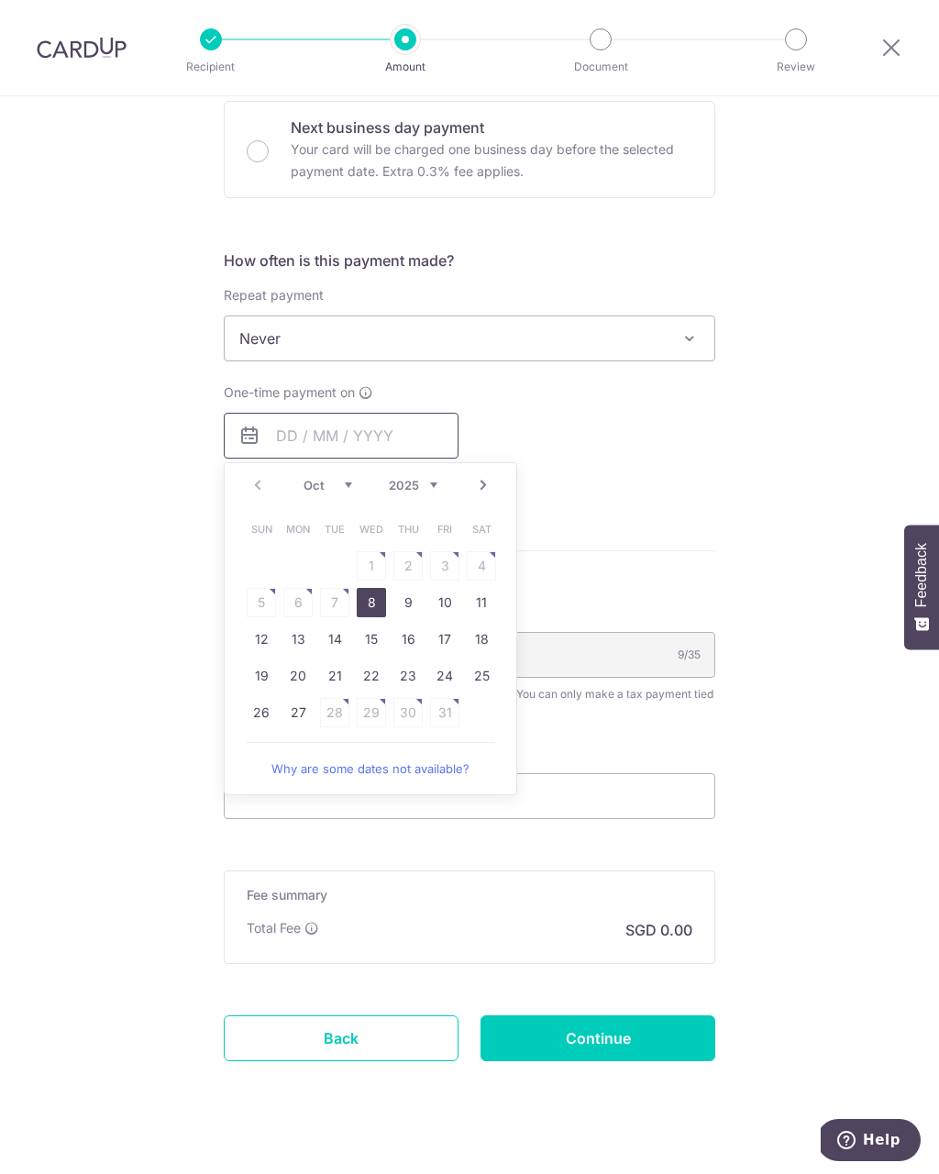
scroll to position [1102, 0]
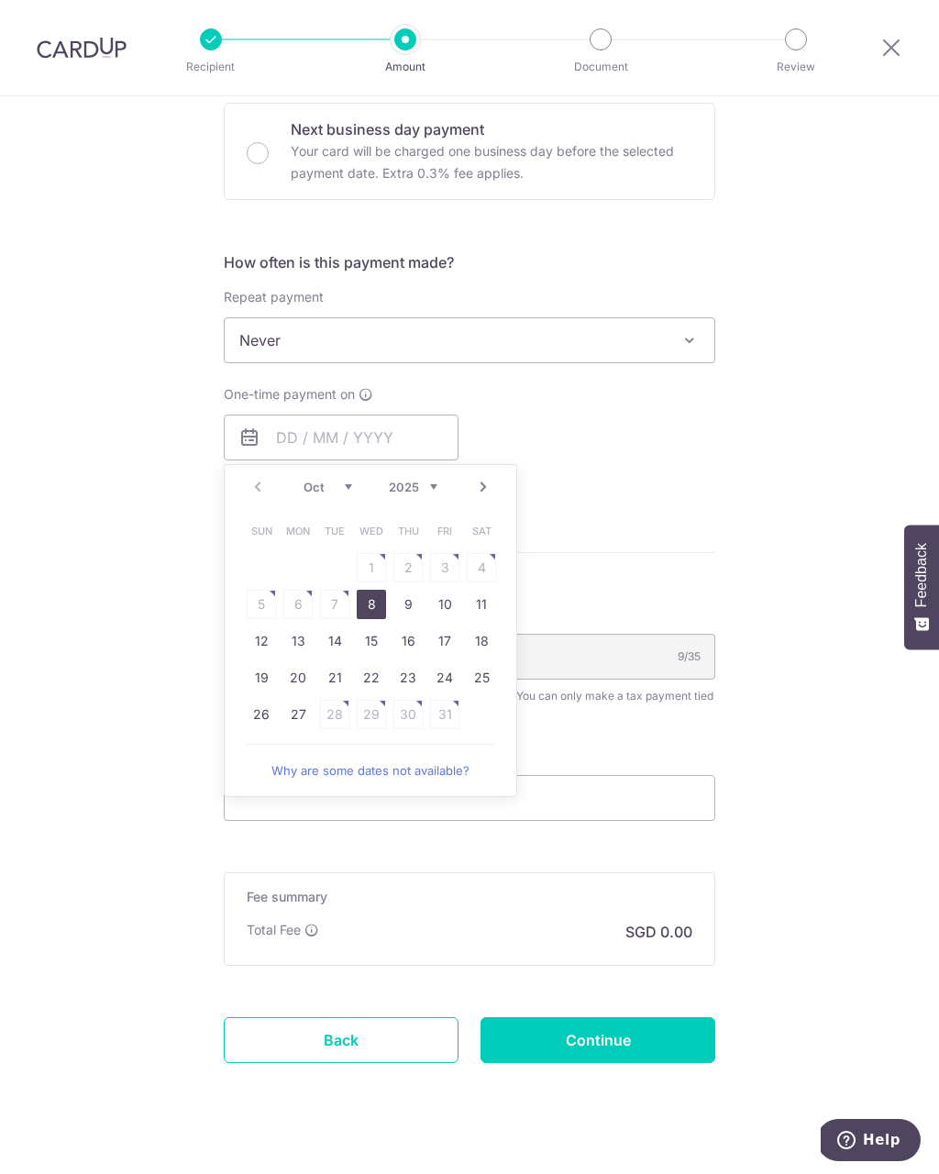
click at [302, 596] on table "Sun Mon Tue Wed Thu Fri Sat 1 2 3 4 5 6 7 8 9 10 11 12 13 14 15 16 17 18 19 20 …" at bounding box center [371, 623] width 257 height 220
click at [451, 769] on link "Why are some dates not available?" at bounding box center [371, 770] width 248 height 37
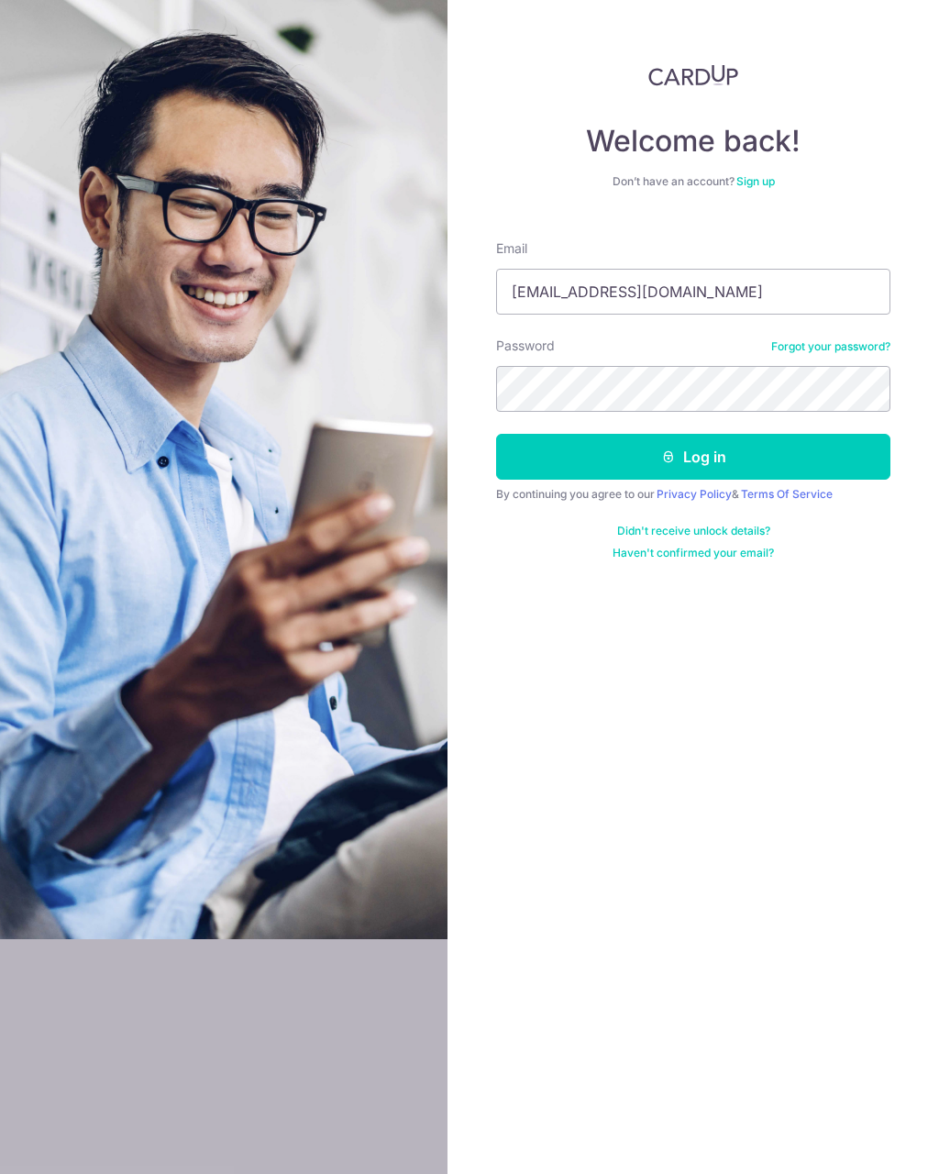
type input "Quekphilip@yahoo.com"
click at [693, 457] on button "Log in" at bounding box center [693, 457] width 394 height 46
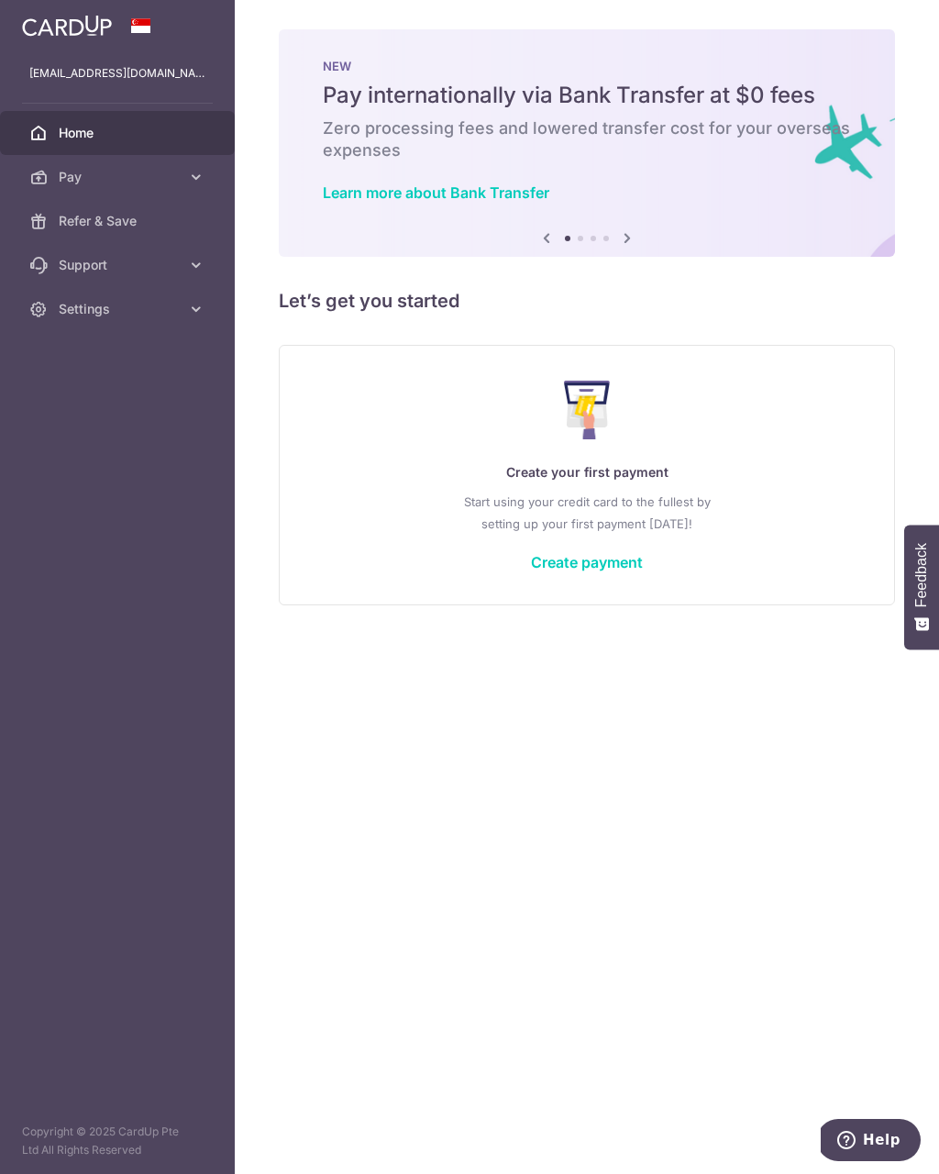
click at [182, 175] on link "Pay" at bounding box center [117, 177] width 235 height 44
click at [109, 224] on span "Payments" at bounding box center [119, 221] width 121 height 18
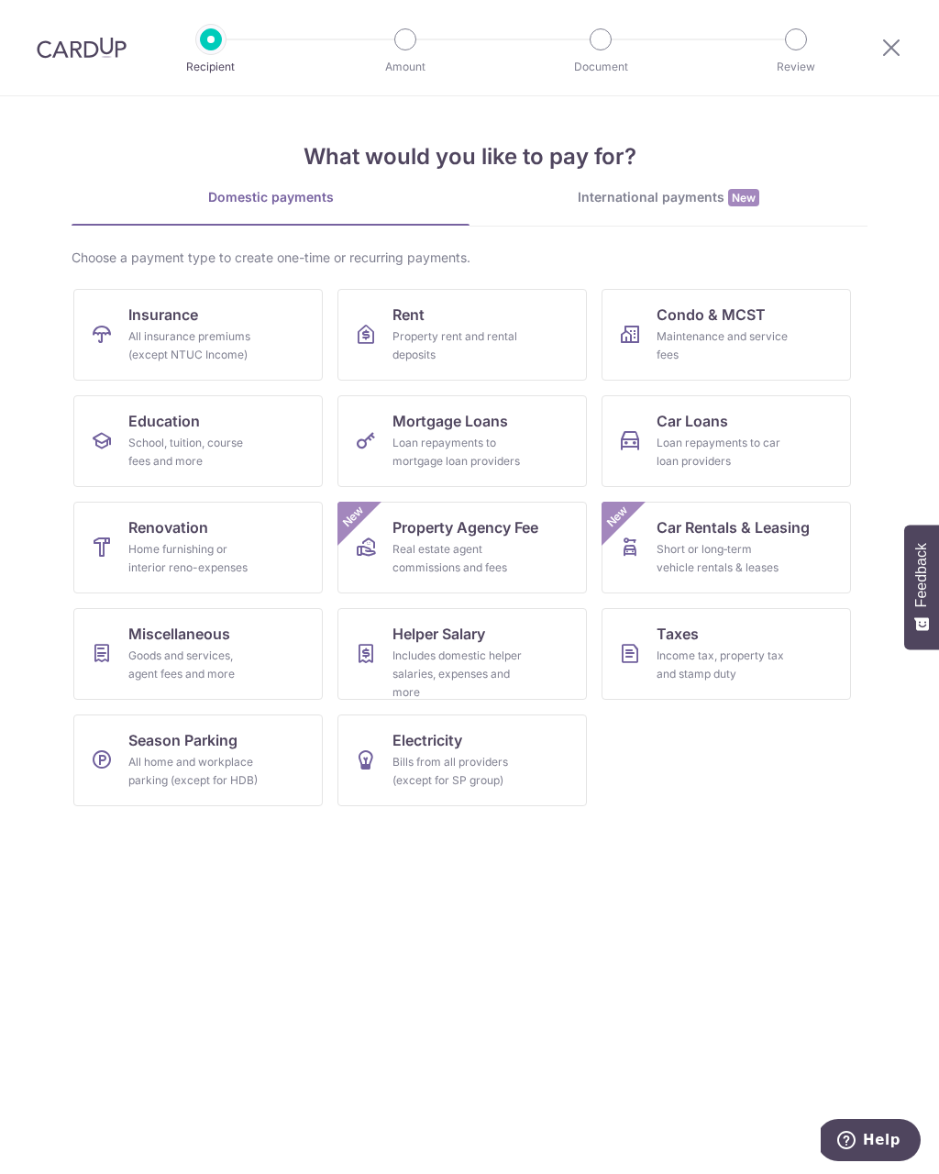
click at [731, 659] on div "Income tax, property tax and stamp duty" at bounding box center [722, 664] width 132 height 37
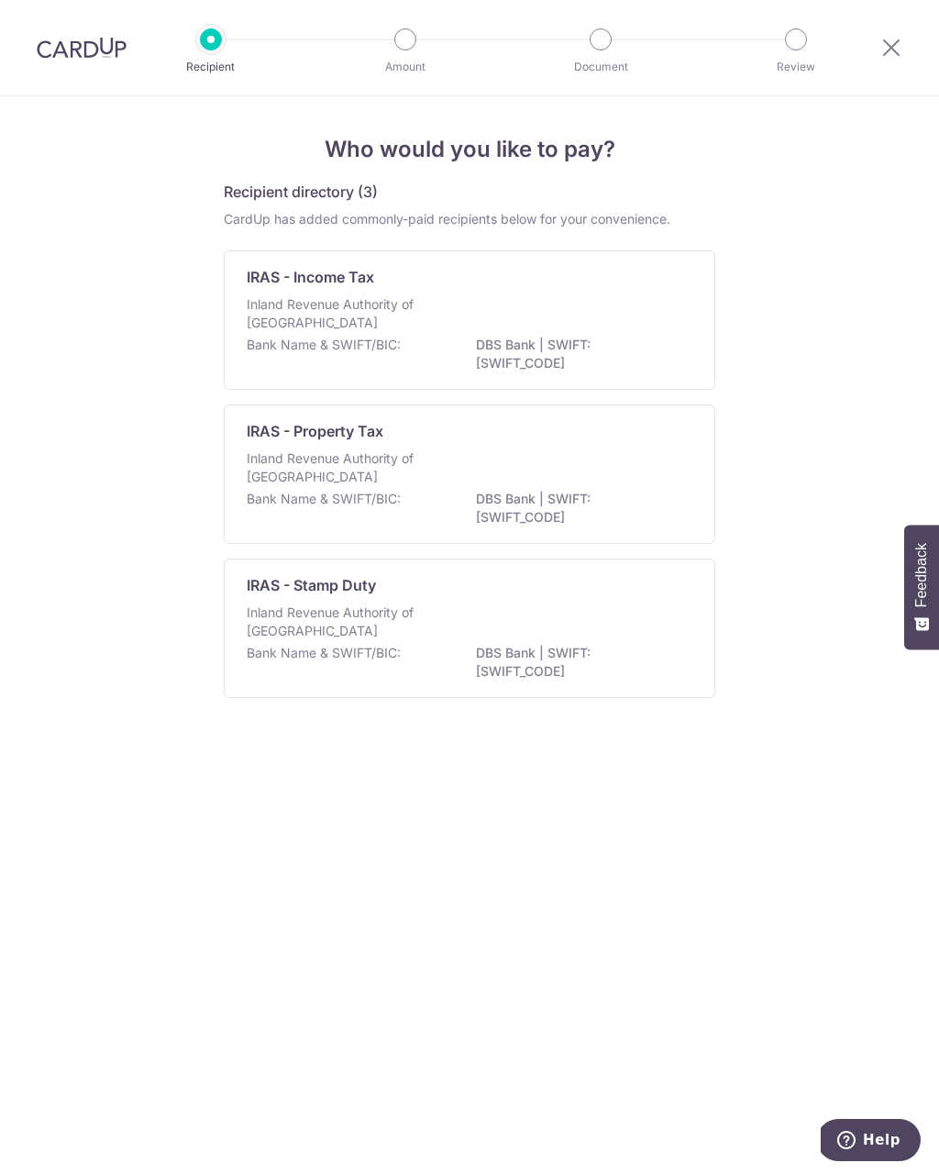
click at [613, 326] on div "Inland Revenue Authority of [GEOGRAPHIC_DATA]" at bounding box center [470, 315] width 446 height 40
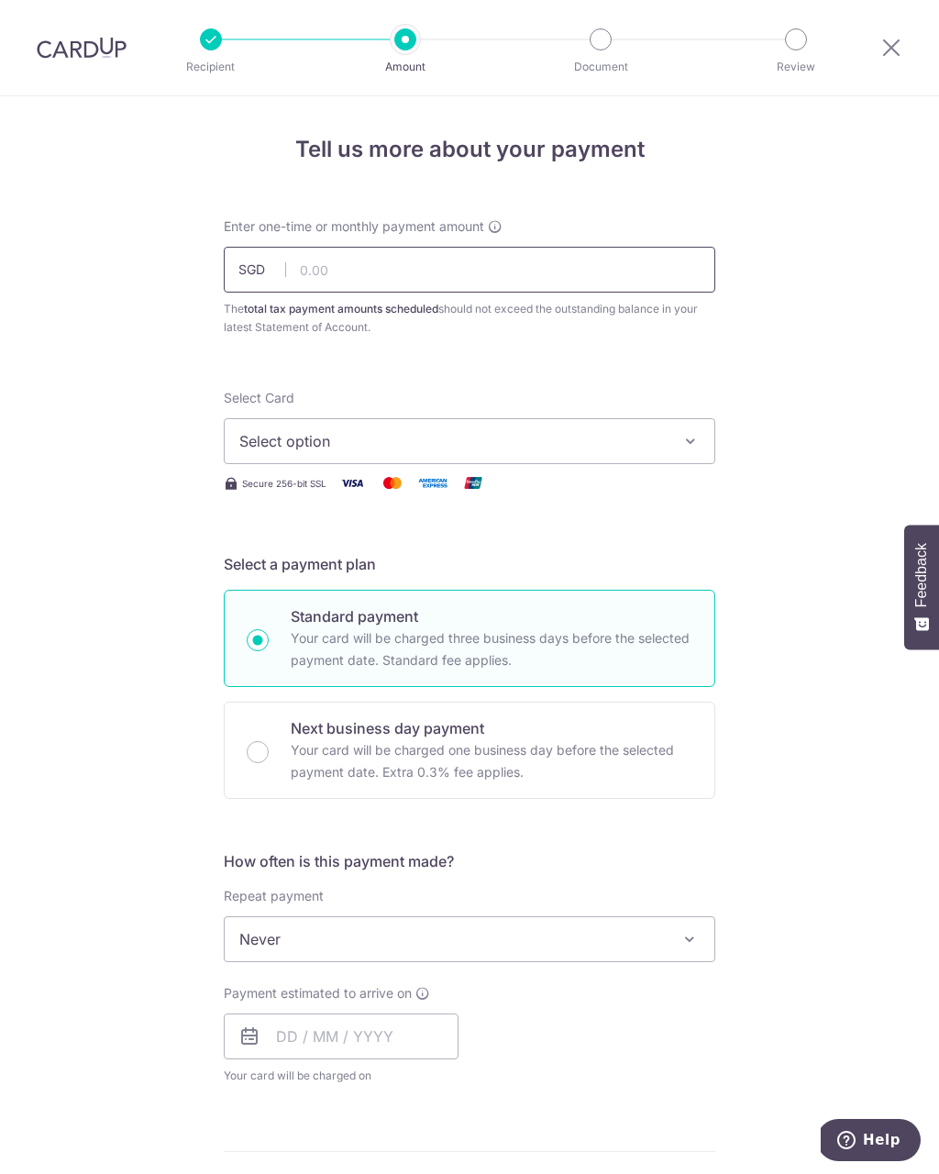
click at [394, 265] on input "text" at bounding box center [469, 270] width 491 height 46
click at [689, 432] on icon "button" at bounding box center [690, 441] width 18 height 18
type input "13,643.77"
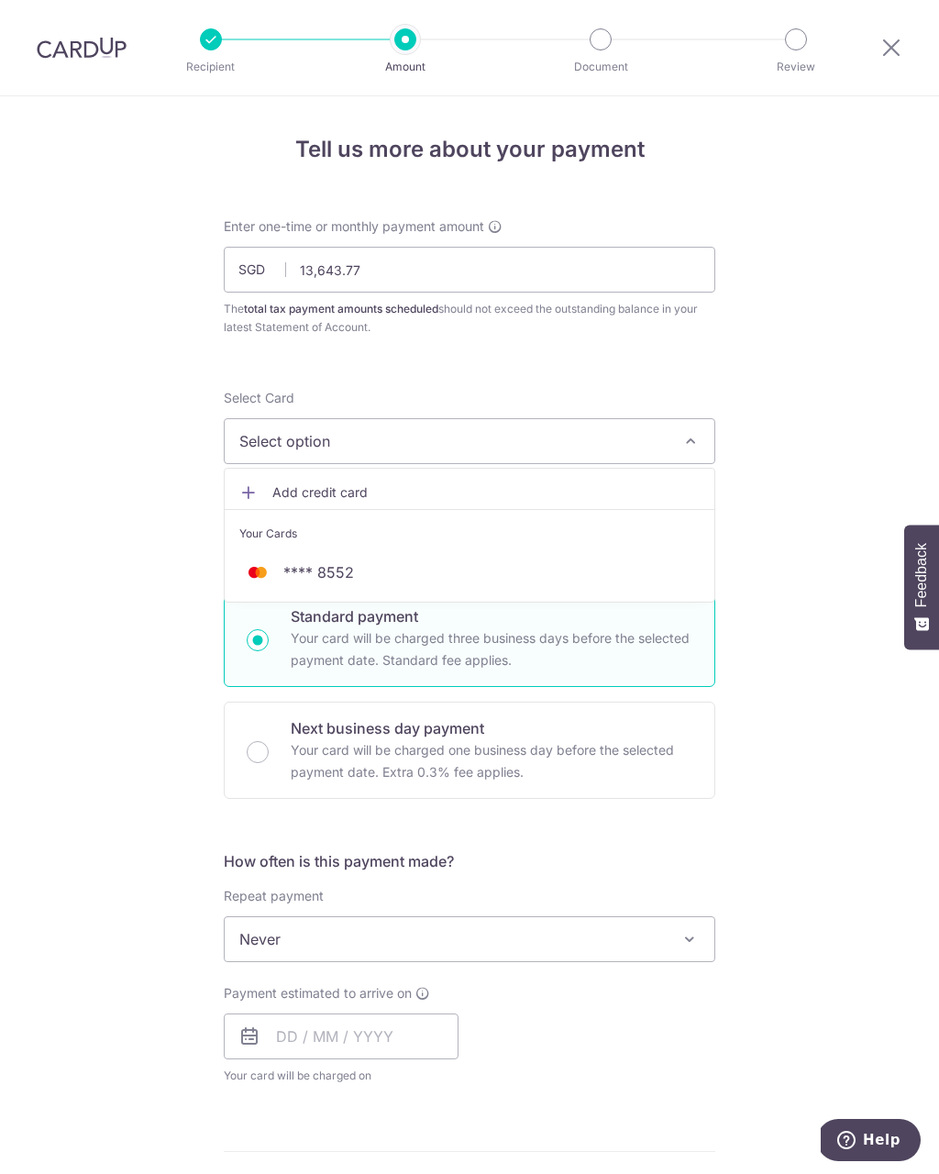
click at [398, 559] on link "**** 8552" at bounding box center [470, 572] width 490 height 44
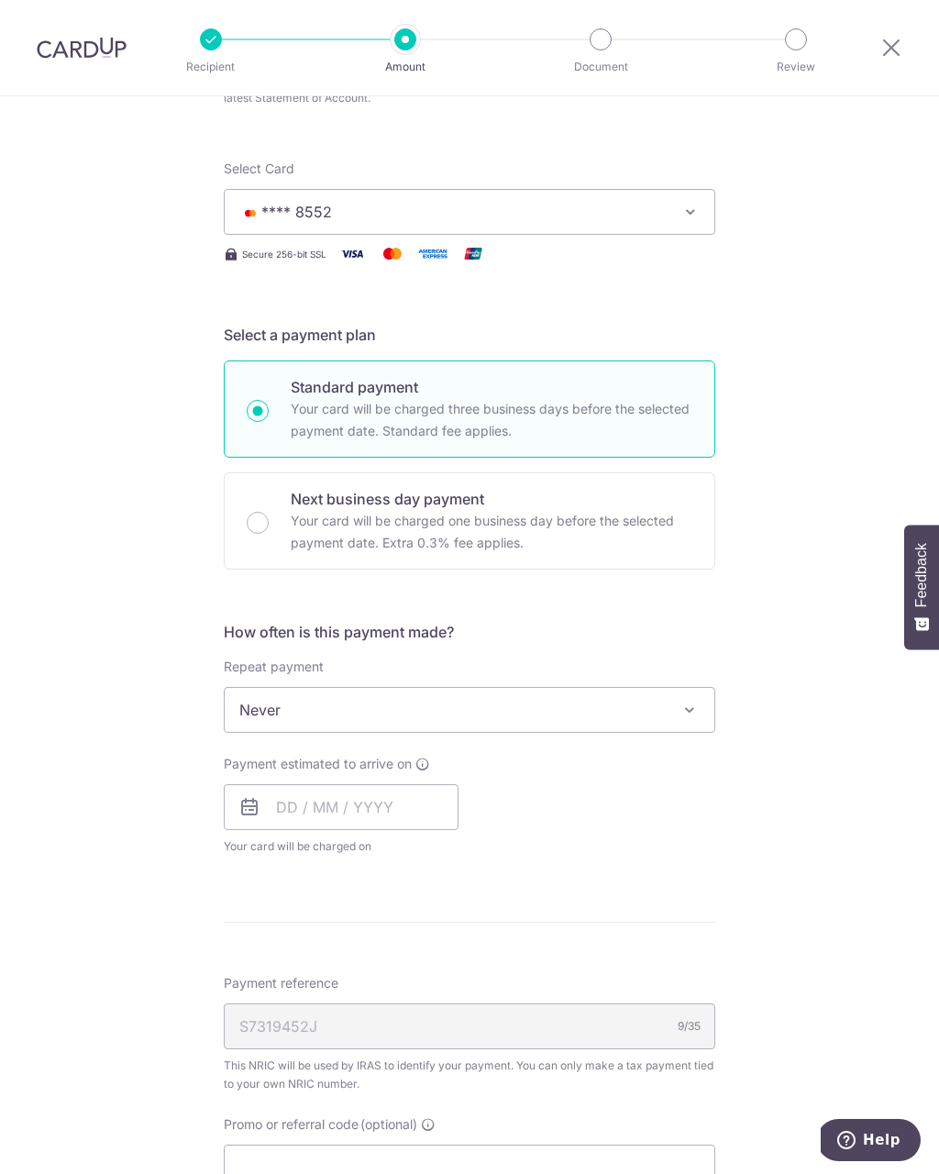
scroll to position [269, 0]
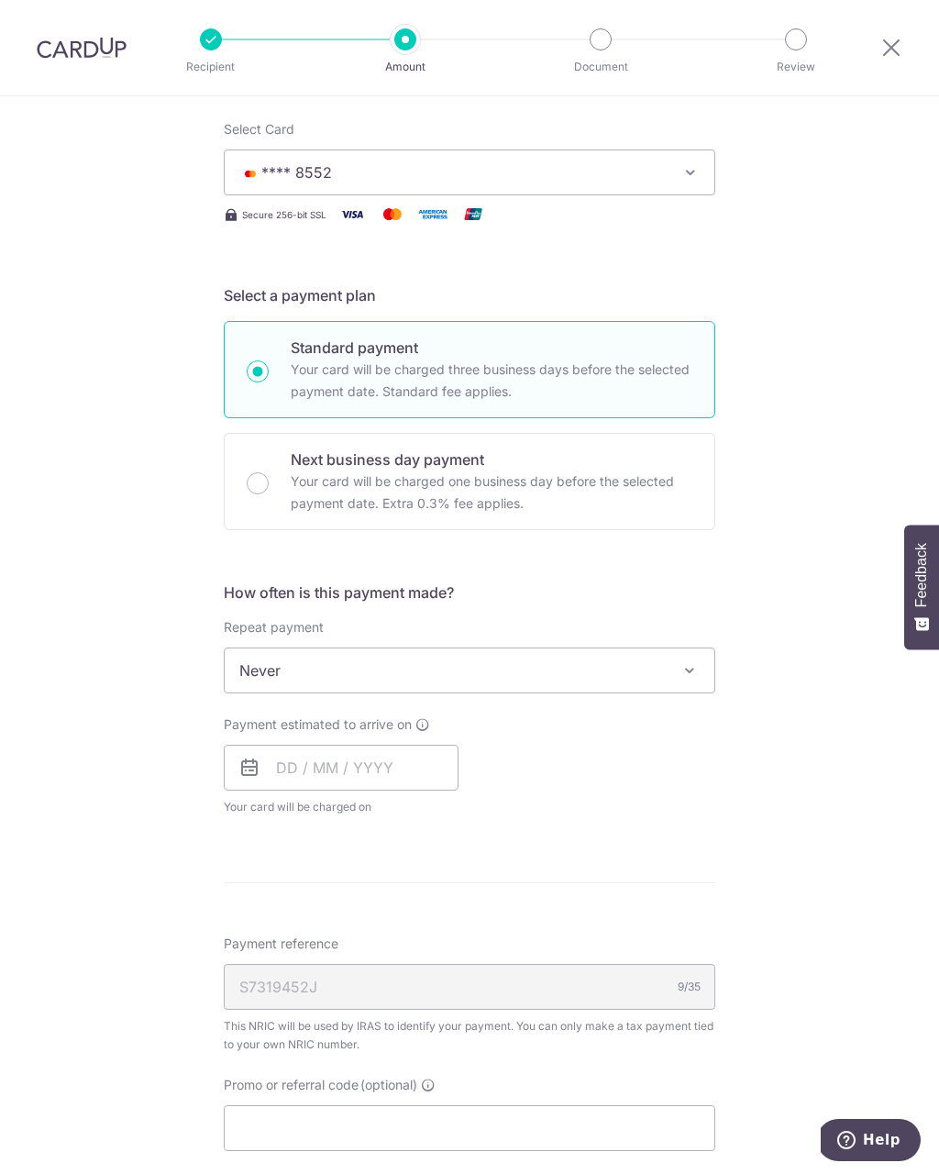
click at [689, 670] on span at bounding box center [689, 670] width 22 height 22
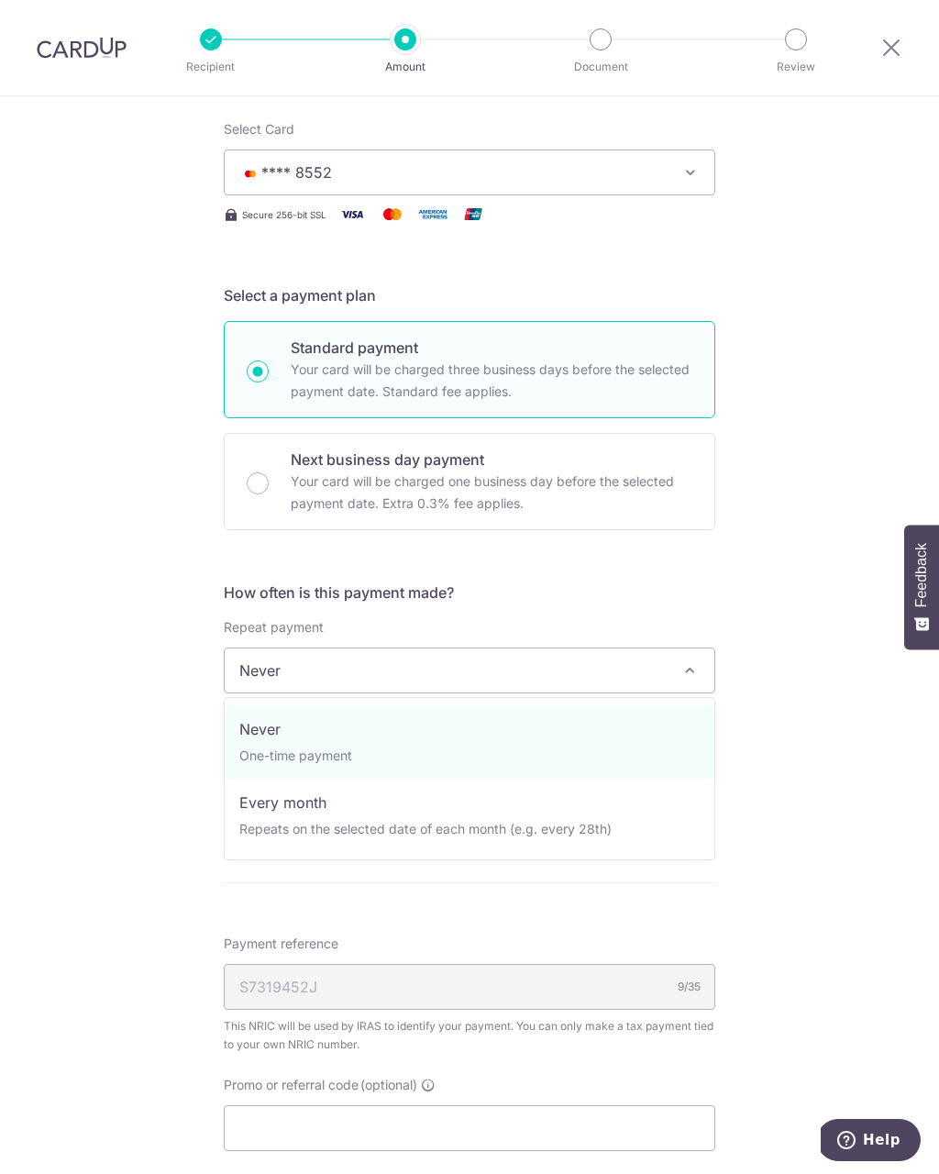
select select "3"
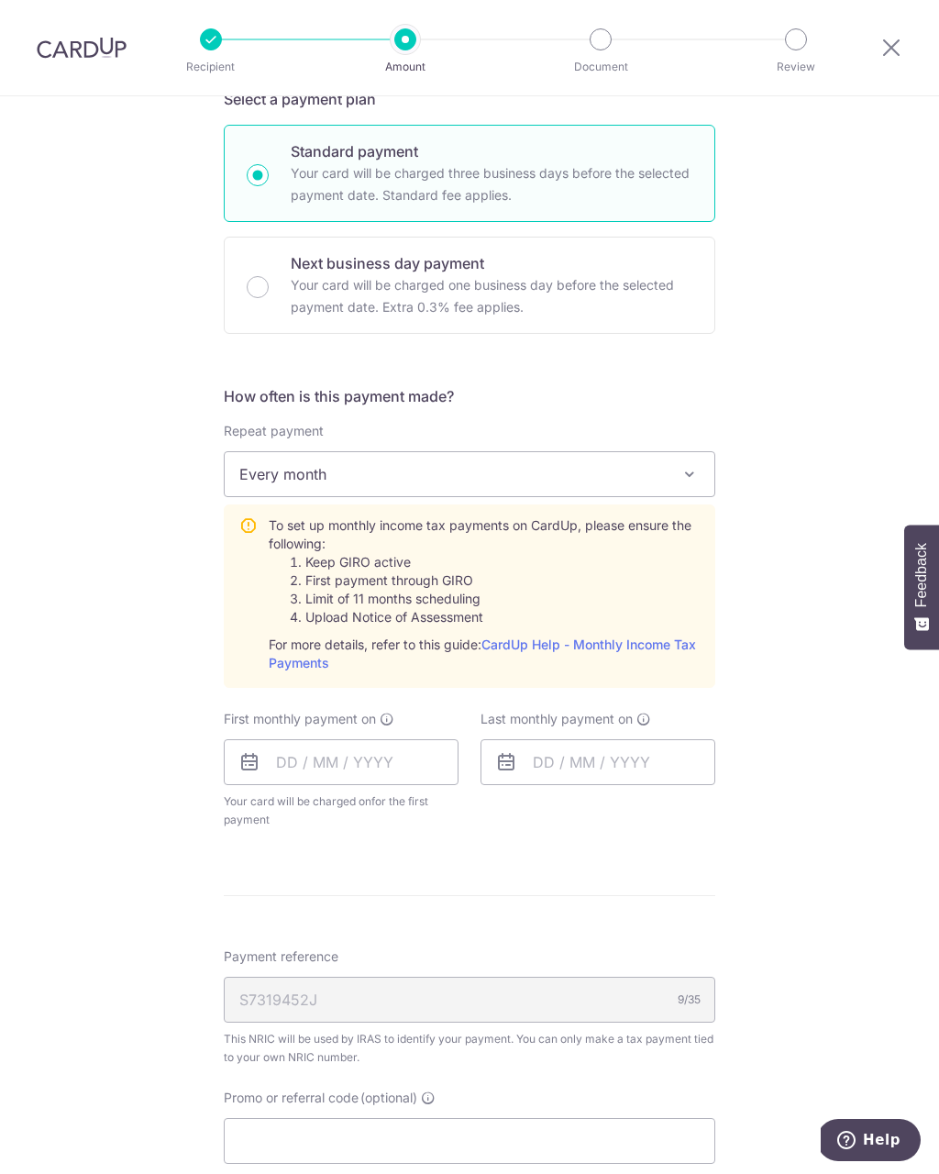
scroll to position [508, 0]
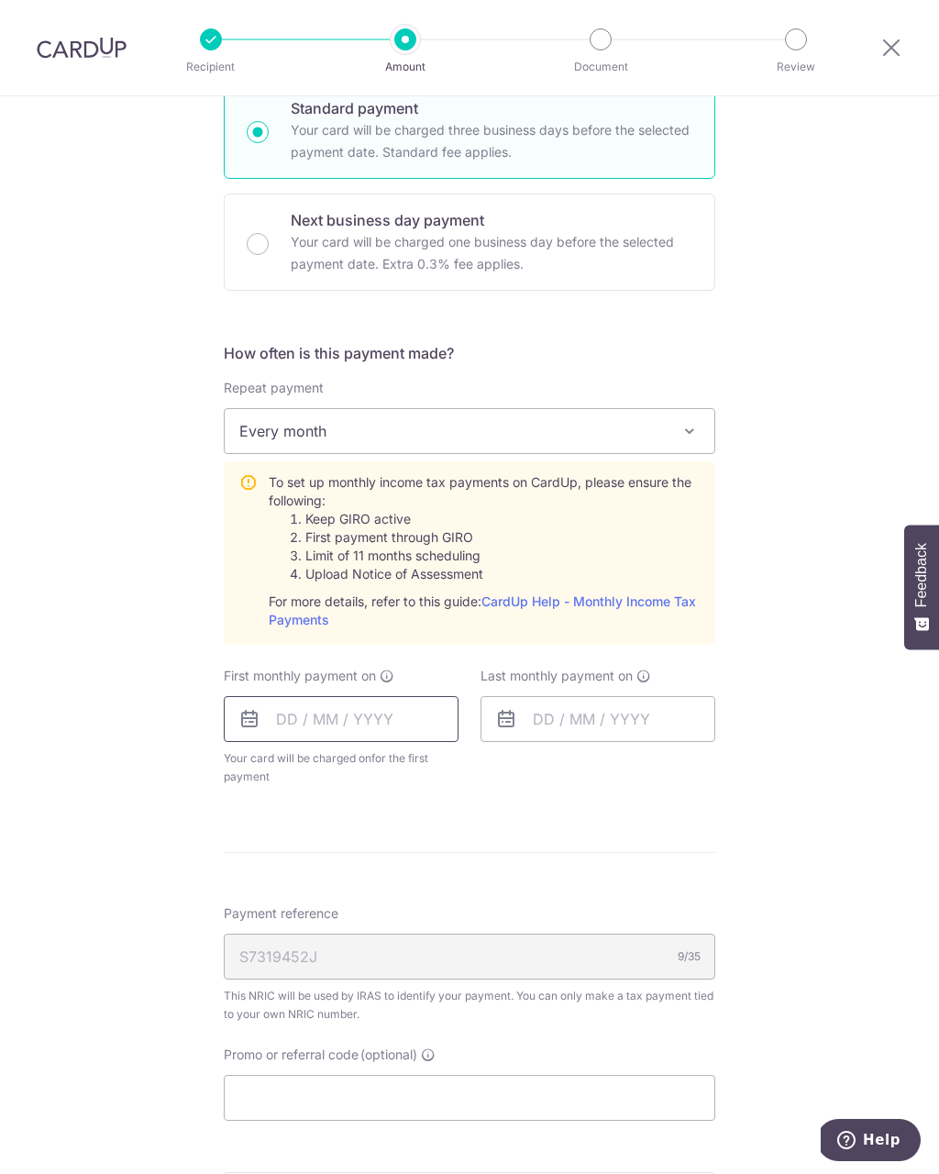
click at [365, 730] on input "text" at bounding box center [341, 719] width 235 height 46
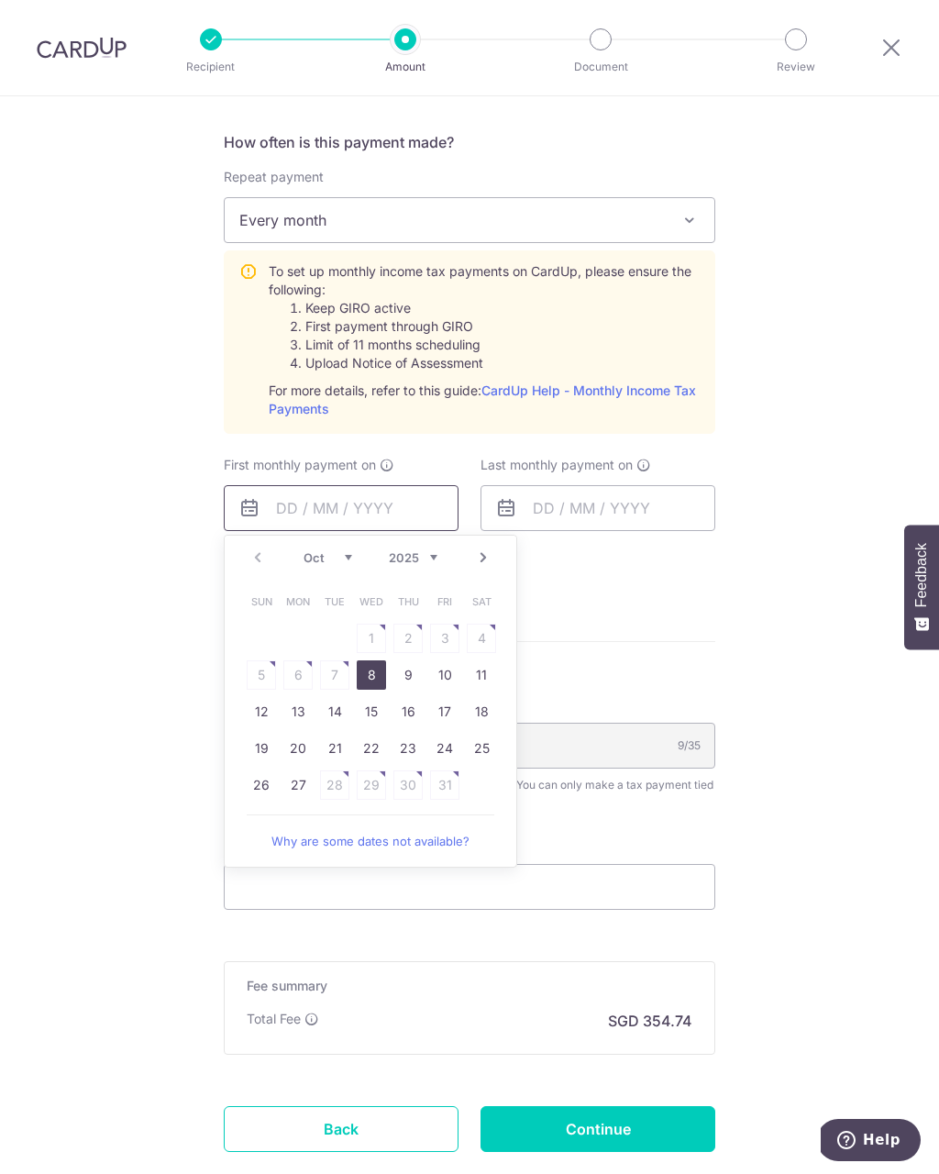
scroll to position [726, 0]
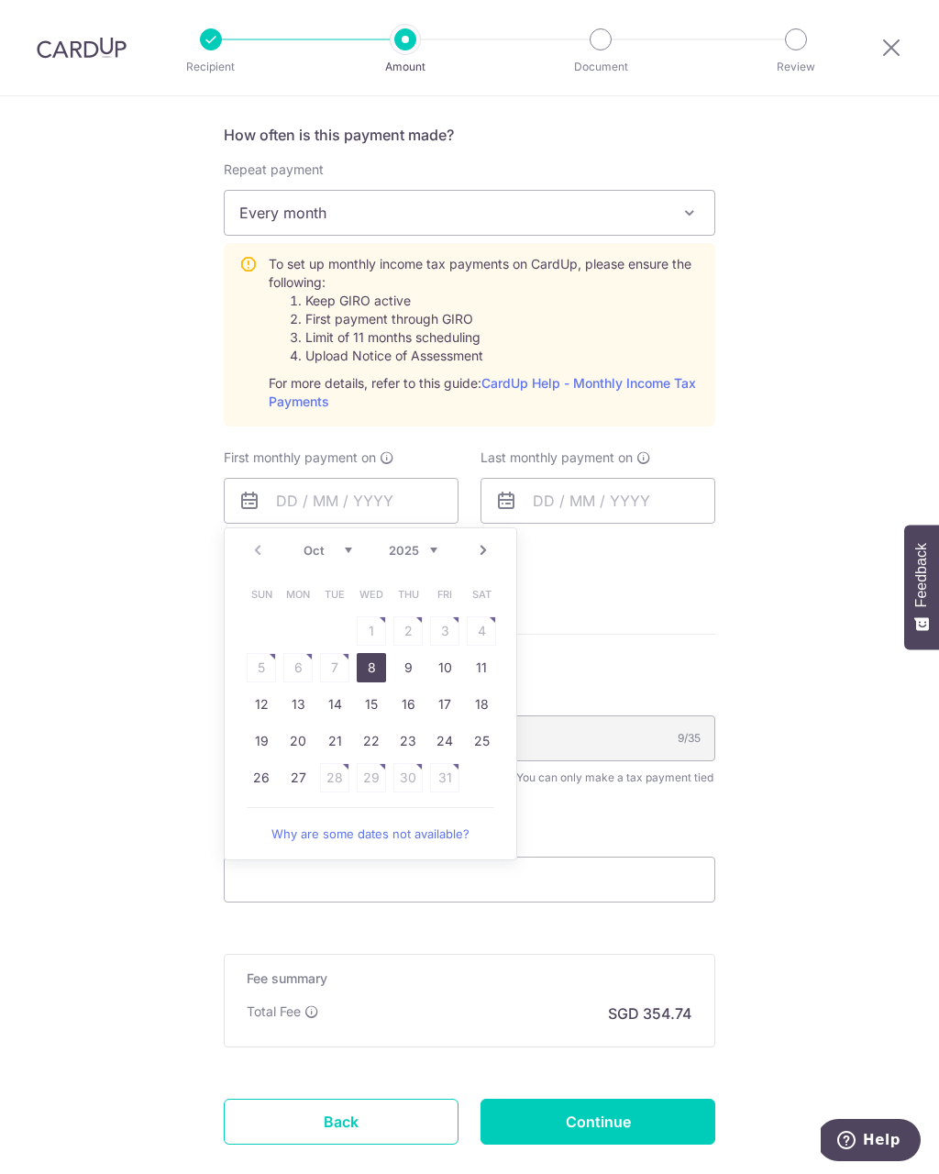
click at [375, 669] on link "8" at bounding box center [371, 667] width 29 height 29
type input "[DATE]"
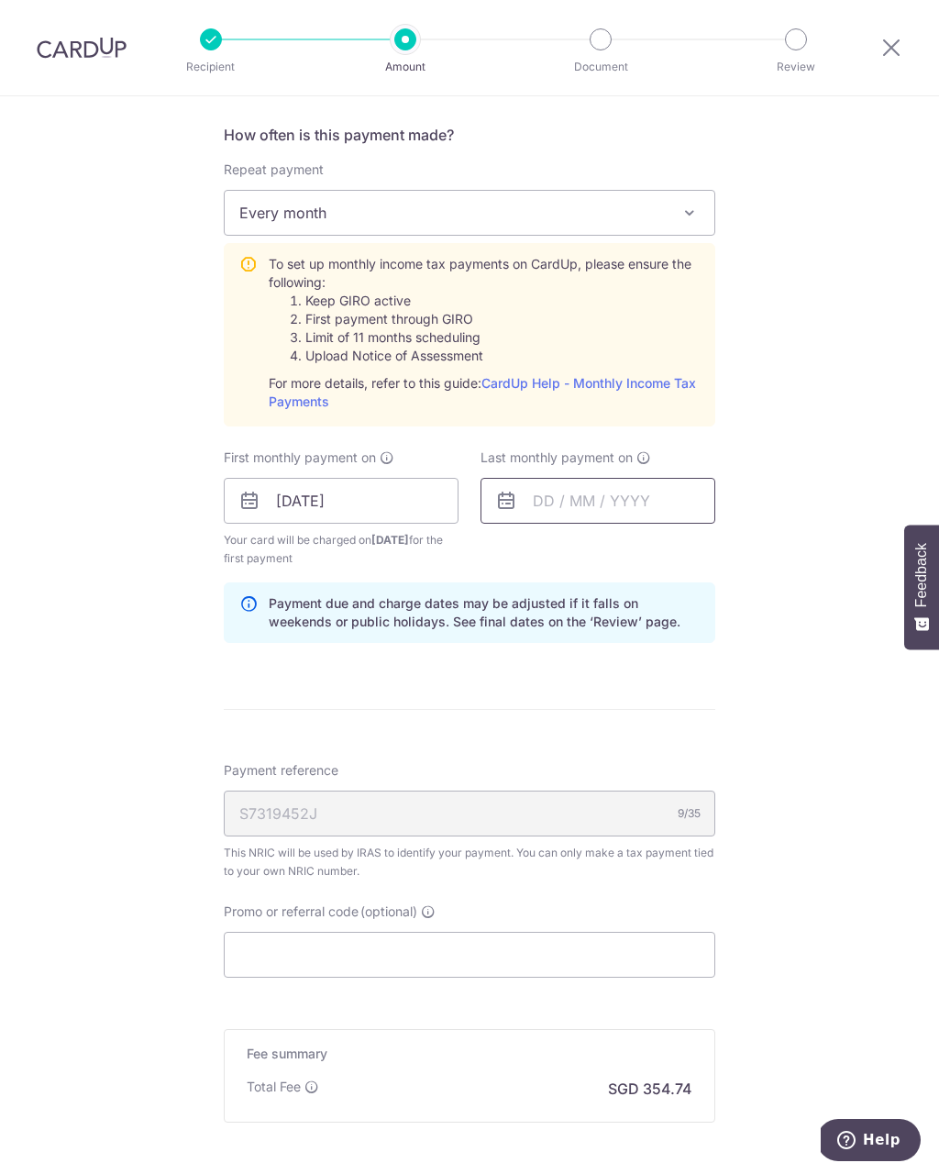
click at [650, 499] on input "text" at bounding box center [597, 501] width 235 height 46
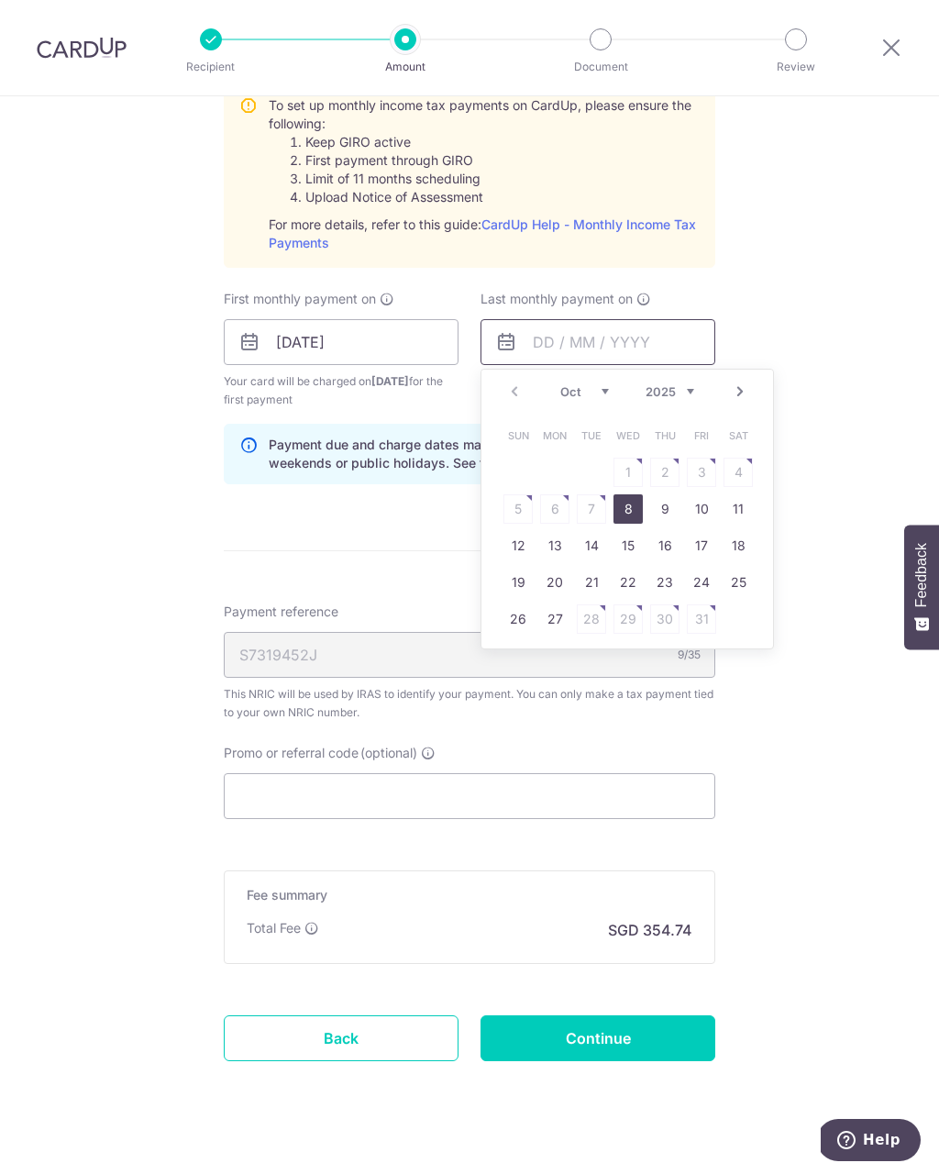
scroll to position [883, 0]
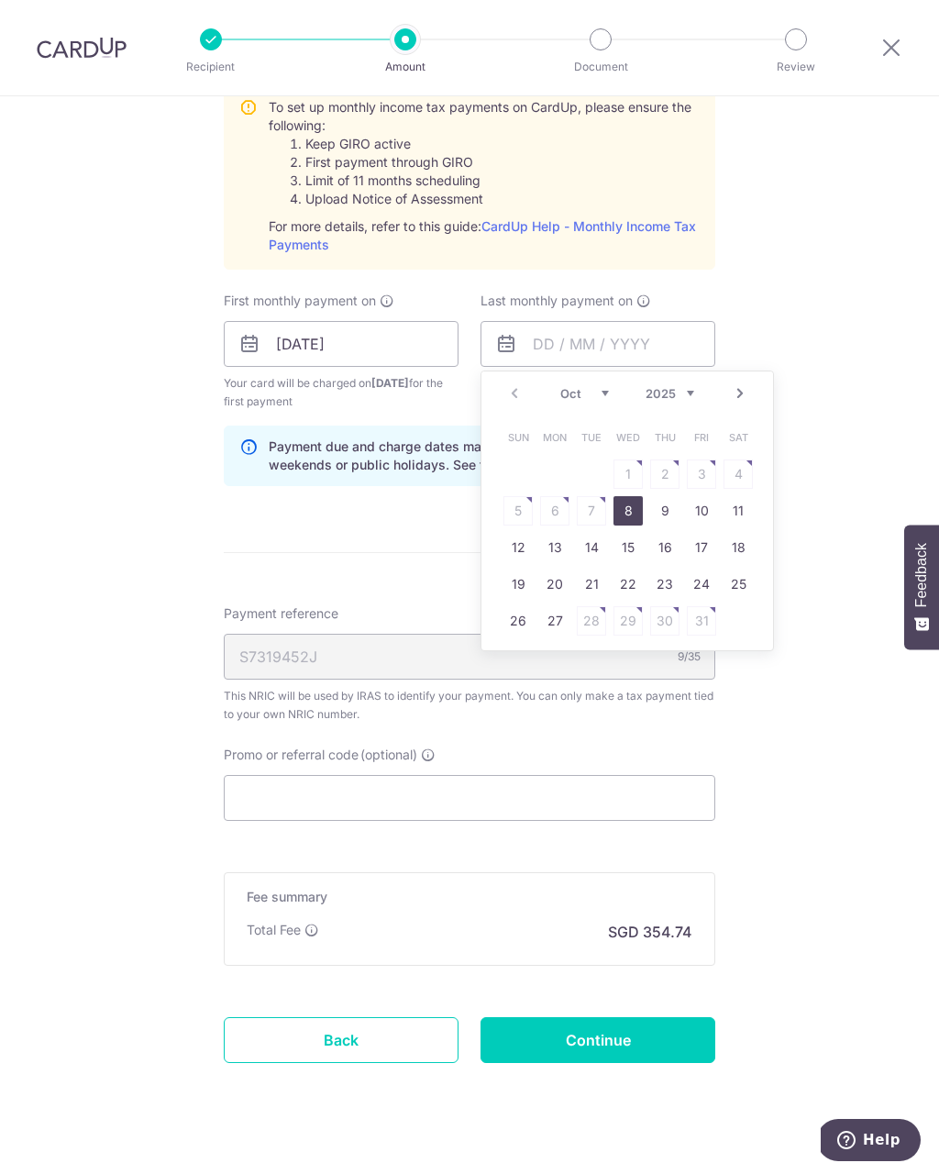
click at [595, 394] on select "Oct Nov Dec" at bounding box center [584, 393] width 49 height 15
click at [682, 400] on select "2025 2026" at bounding box center [669, 393] width 49 height 15
click at [680, 396] on select "2025 2026" at bounding box center [669, 393] width 49 height 15
click at [606, 395] on select "Jan Feb Mar Apr May Jun [DATE] Aug Sep Oct Nov" at bounding box center [584, 393] width 49 height 15
click at [593, 394] on select "Jan Feb Mar Apr May Jun [DATE] Aug Sep Oct Nov" at bounding box center [584, 393] width 49 height 15
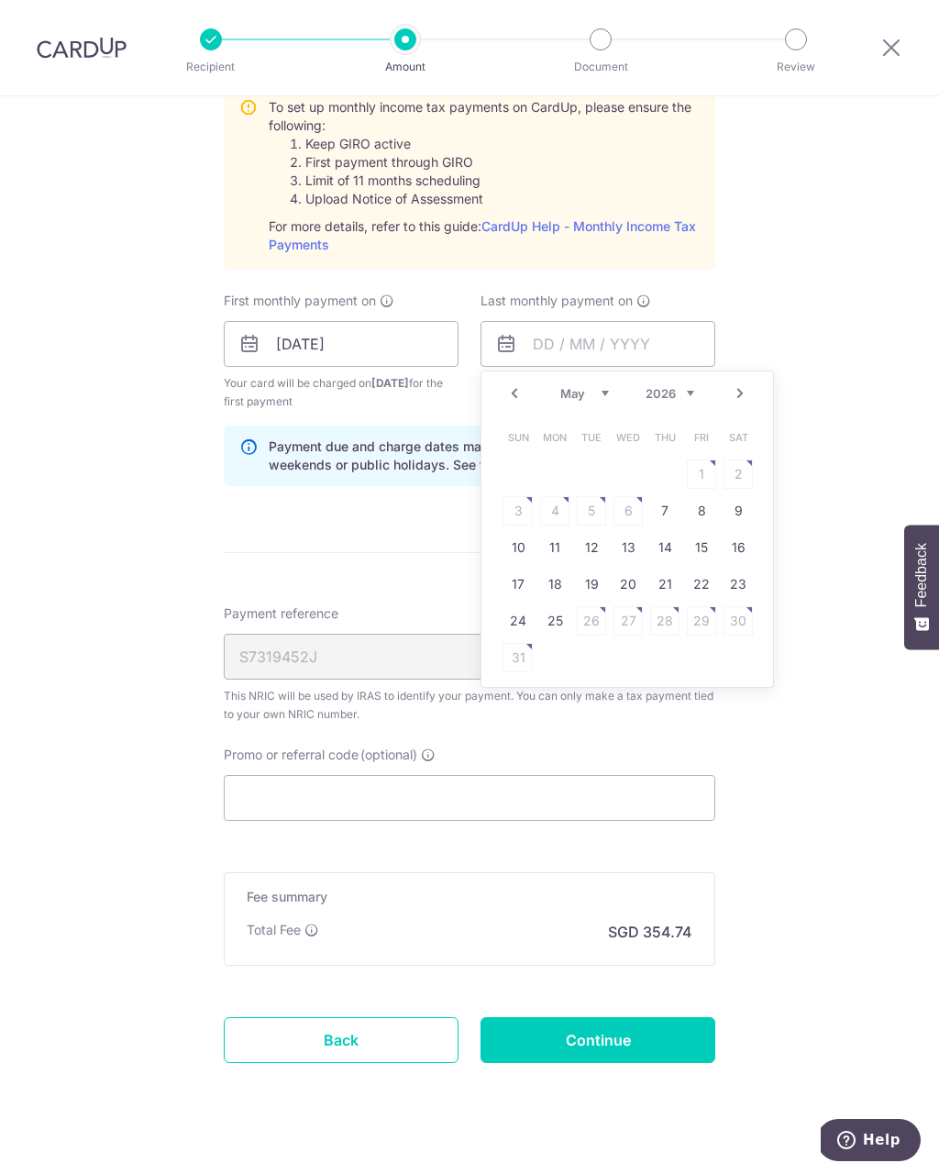
click at [600, 398] on select "Jan Feb Mar Apr May Jun [DATE] Aug Sep Oct Nov" at bounding box center [584, 393] width 49 height 15
click at [552, 510] on link "9" at bounding box center [554, 510] width 29 height 29
type input "[DATE]"
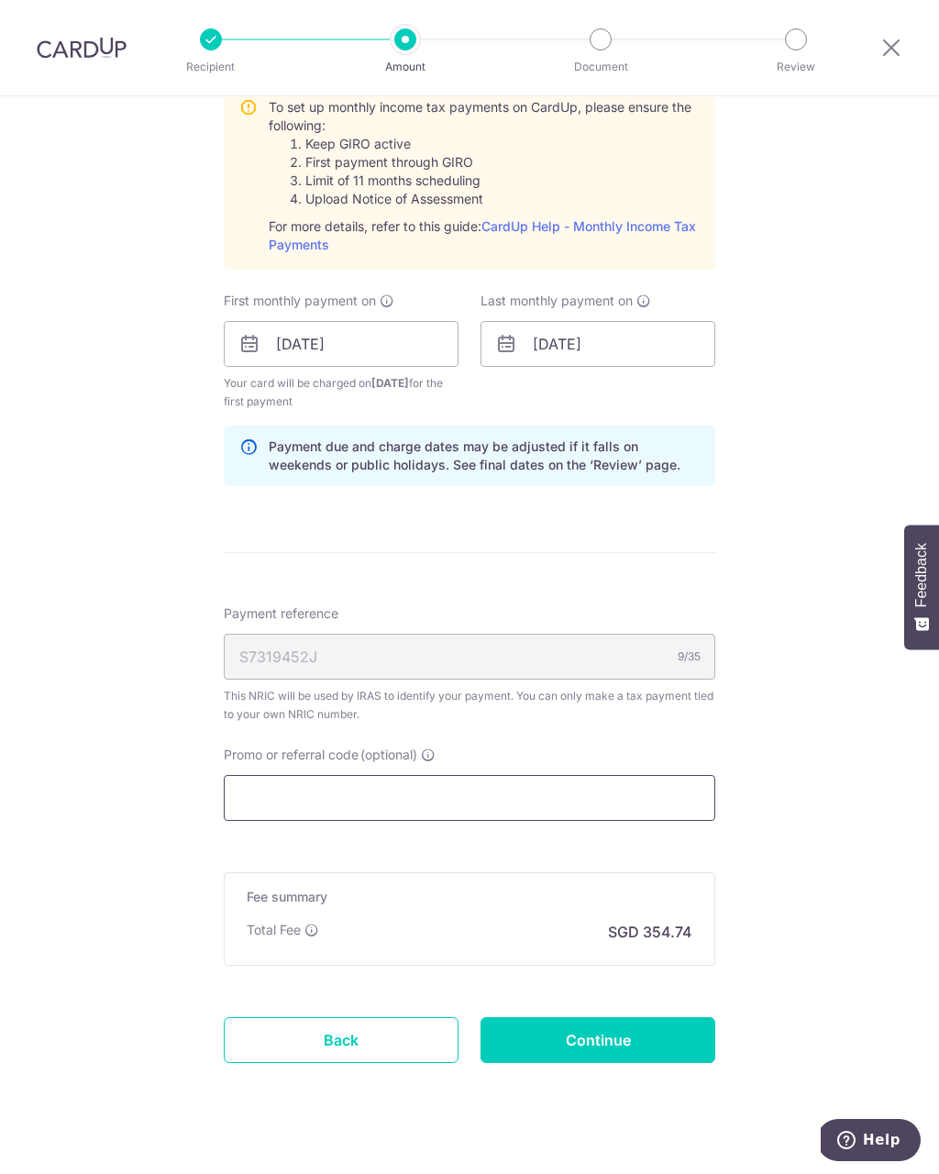
click at [458, 800] on input "Promo or referral code (optional)" at bounding box center [469, 798] width 491 height 46
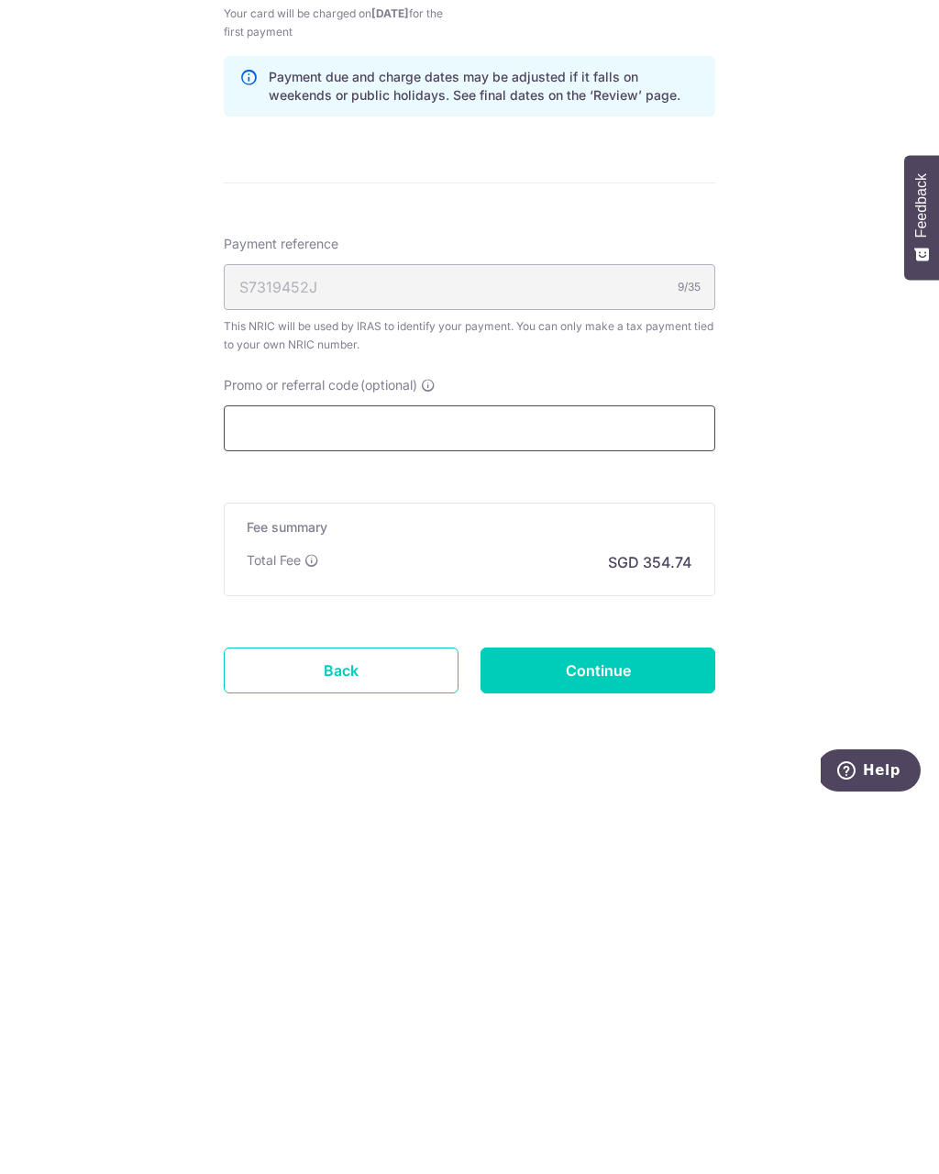
click at [405, 775] on input "Promo or referral code (optional)" at bounding box center [469, 798] width 491 height 46
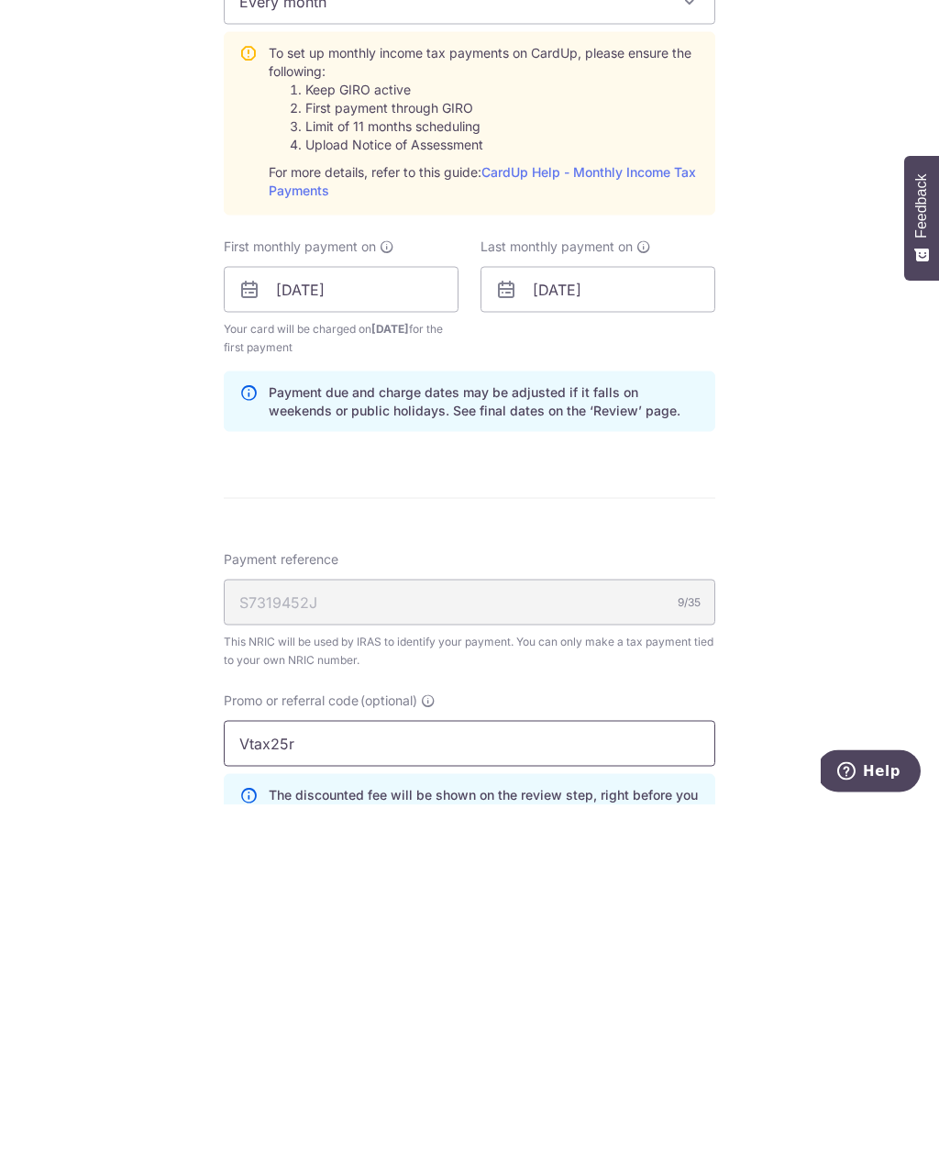
scroll to position [570, 0]
type input "Vtax25r"
click at [647, 634] on input "[DATE]" at bounding box center [597, 657] width 235 height 46
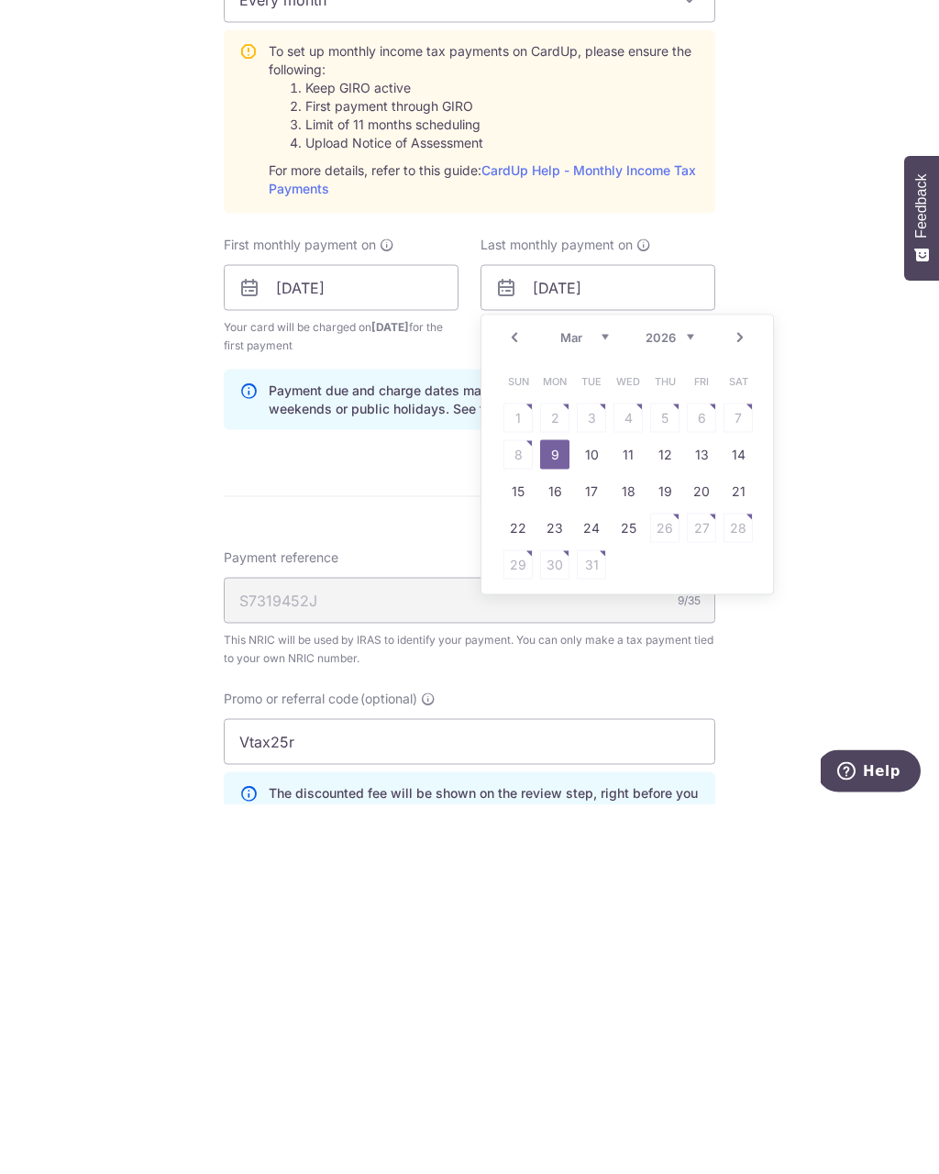
click at [612, 699] on div "Jan Feb Mar Apr May Jun [DATE] Aug Sep Oct [DATE] 2026" at bounding box center [627, 707] width 134 height 16
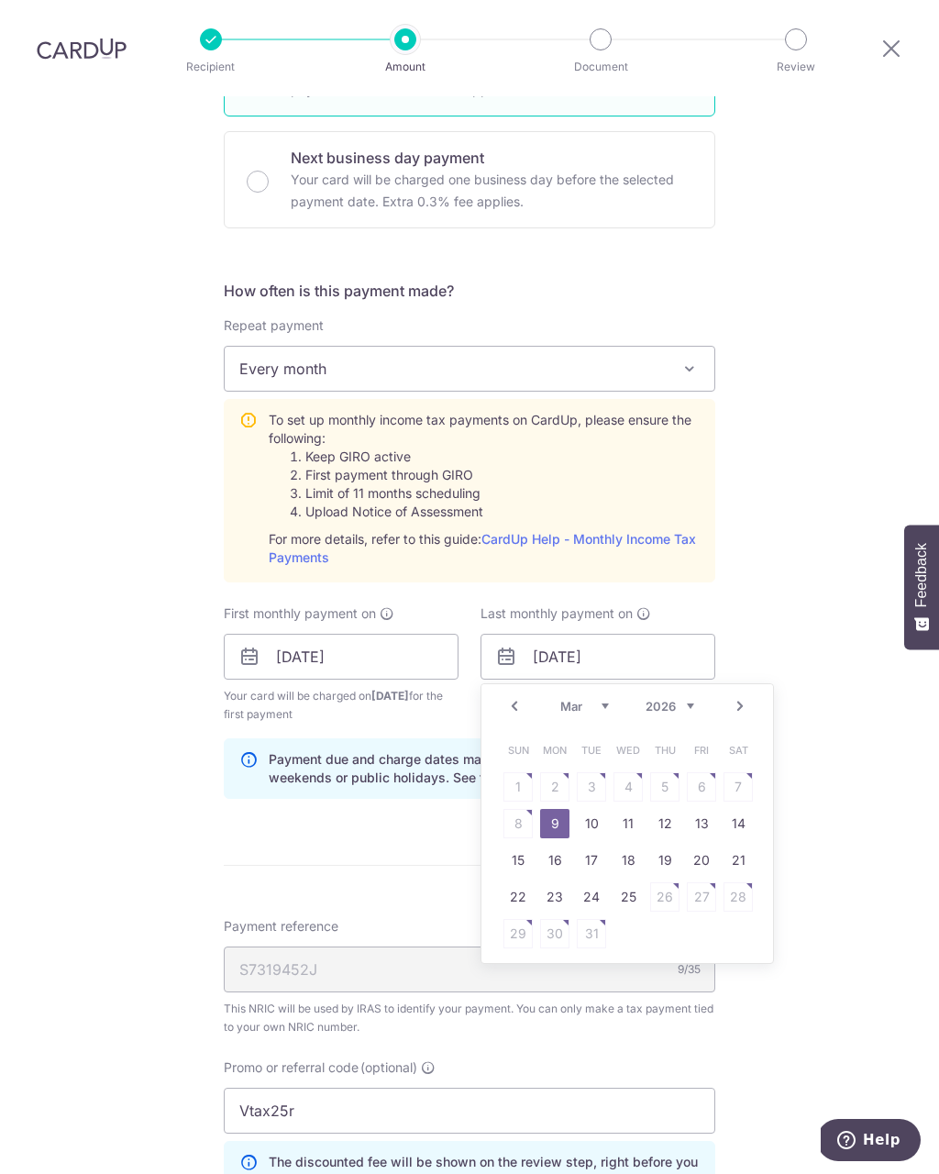
click at [602, 699] on select "Jan Feb Mar Apr May Jun [DATE] Aug Sep Oct Nov" at bounding box center [584, 706] width 49 height 15
click at [700, 684] on div "Prev Next Jan Feb Mar Apr May Jun [DATE] Aug Sep Oct [DATE] 2026" at bounding box center [627, 706] width 292 height 44
click at [684, 699] on select "2025 2026" at bounding box center [669, 706] width 49 height 15
click at [596, 699] on select "Oct Nov Dec" at bounding box center [584, 706] width 49 height 15
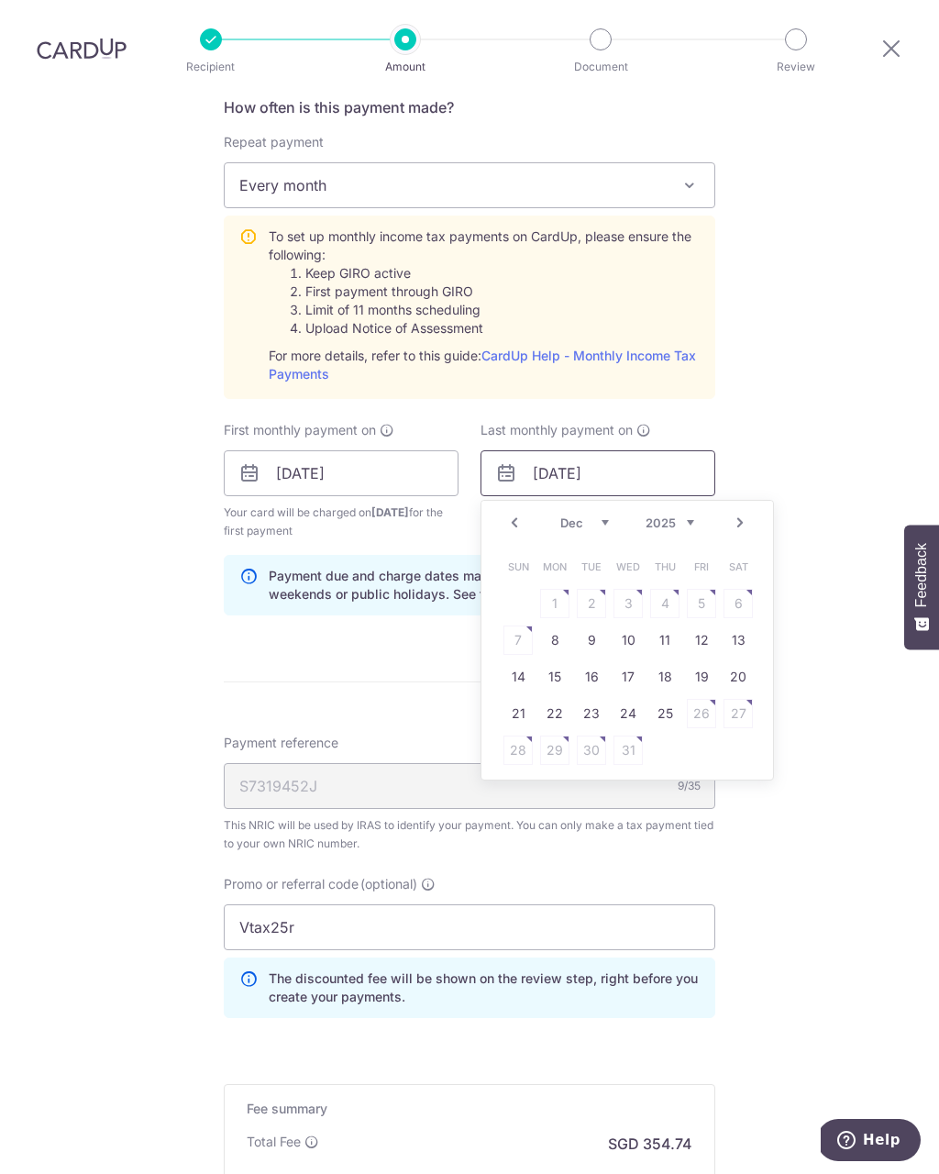
scroll to position [763, 0]
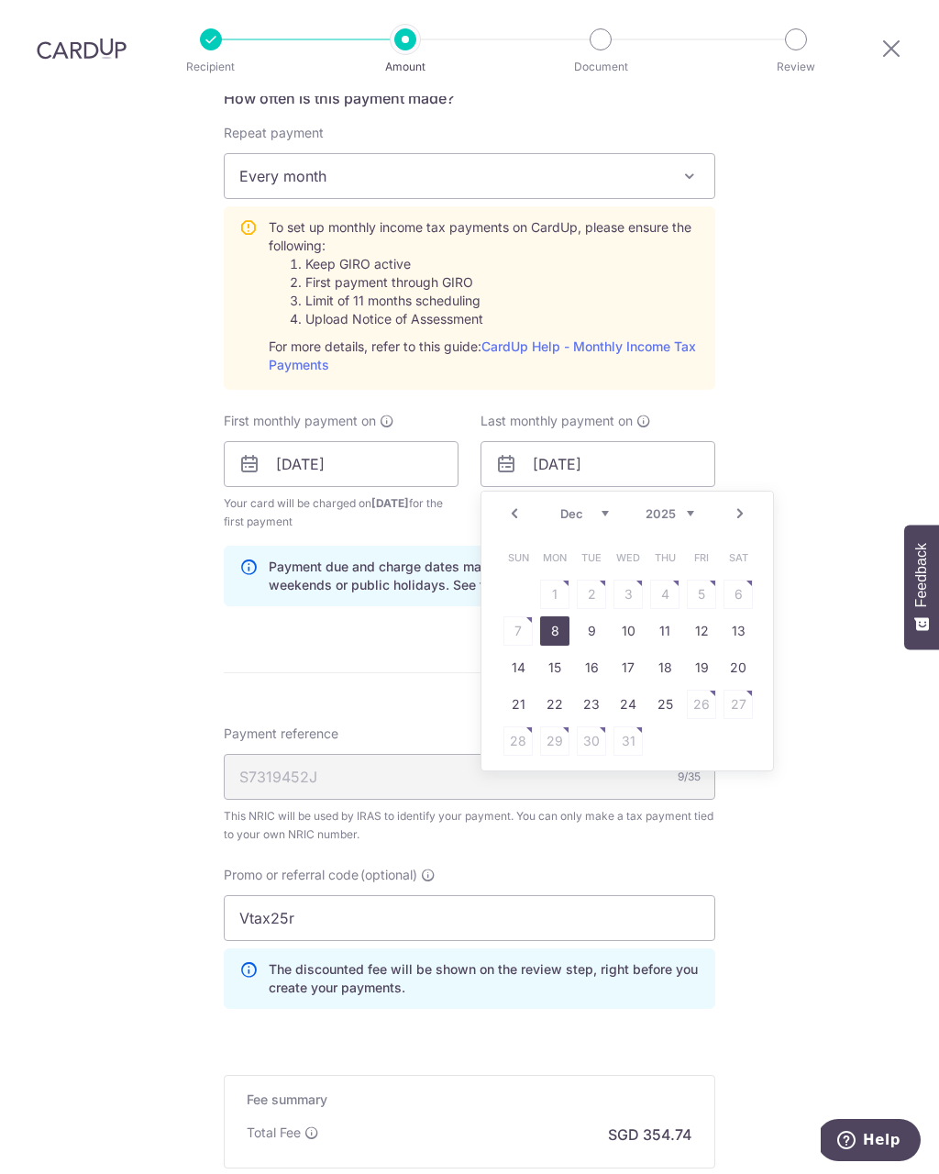
click at [552, 616] on link "8" at bounding box center [554, 630] width 29 height 29
type input "[DATE]"
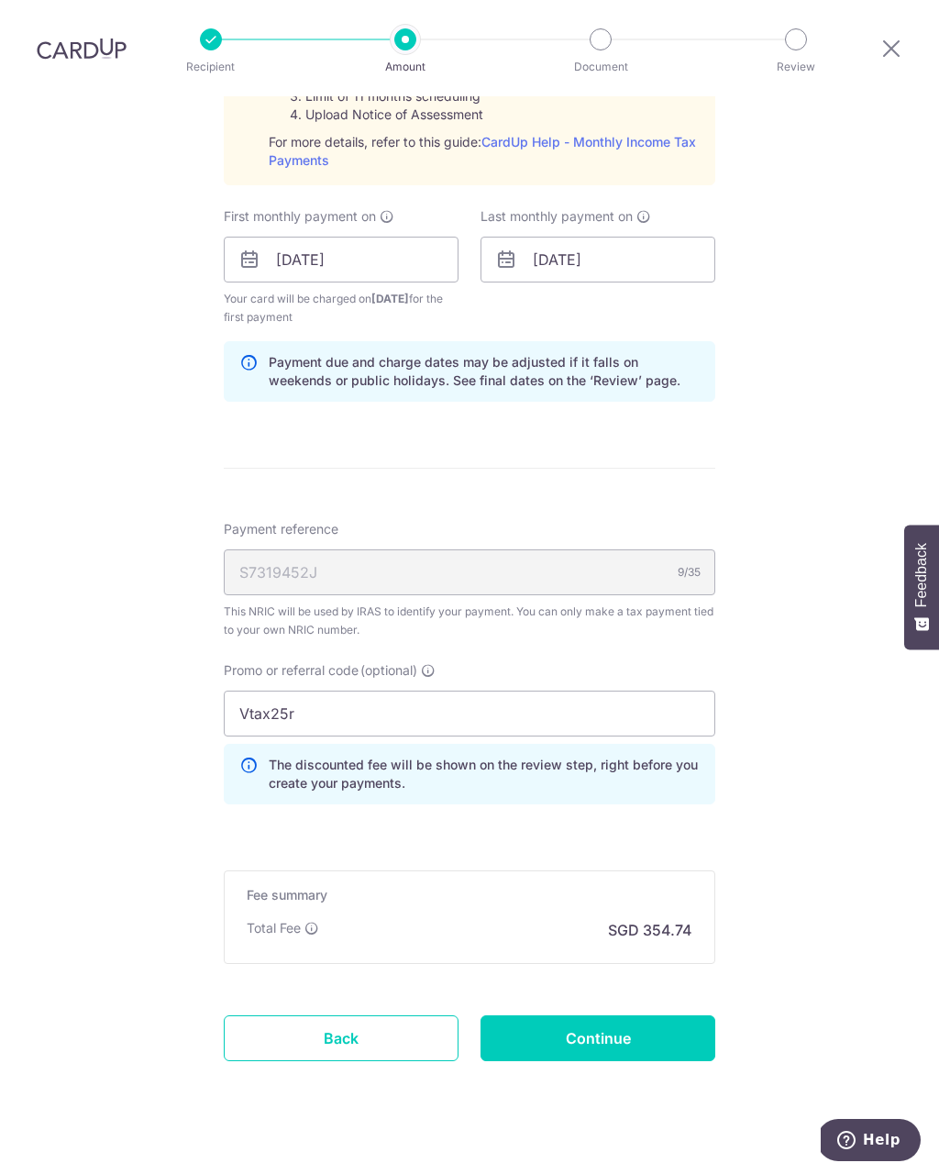
scroll to position [965, 0]
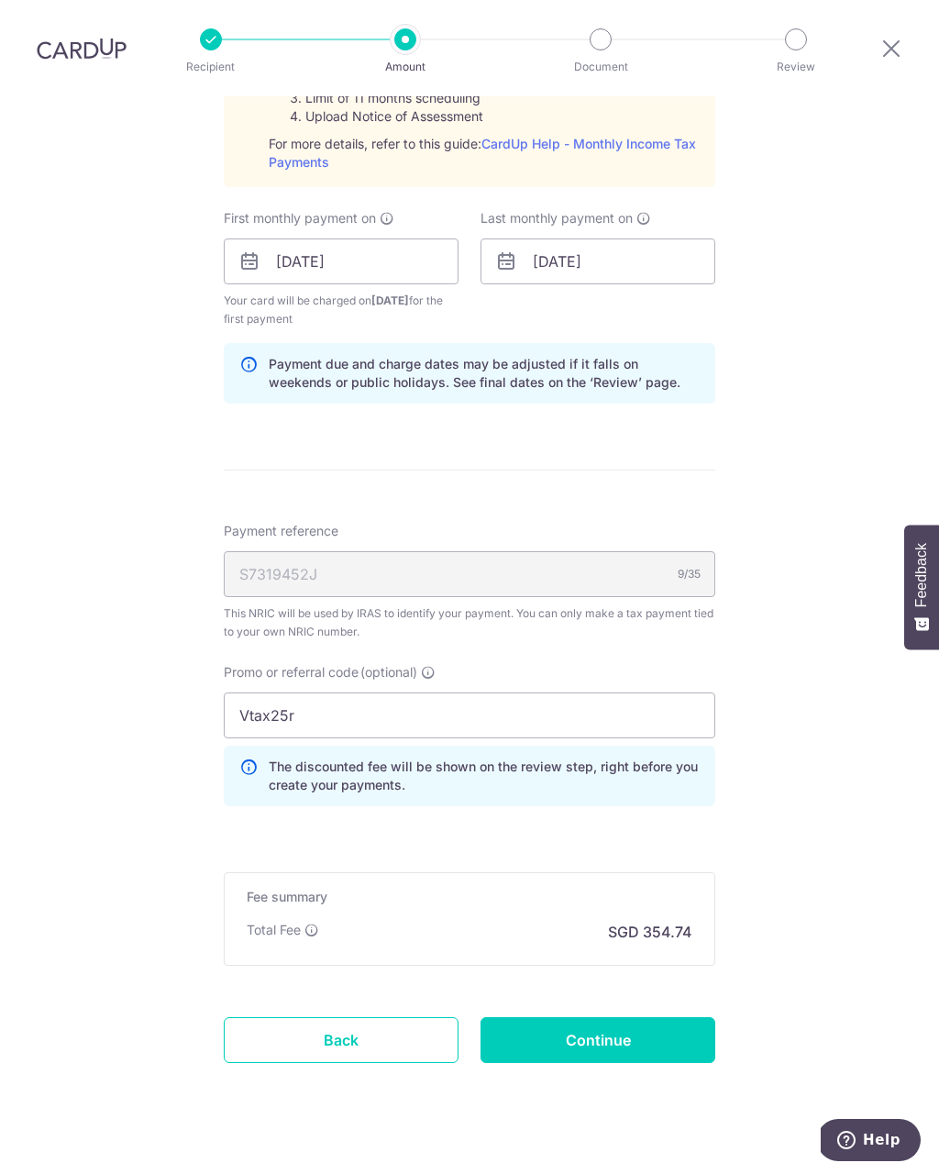
click at [606, 1017] on input "Continue" at bounding box center [597, 1040] width 235 height 46
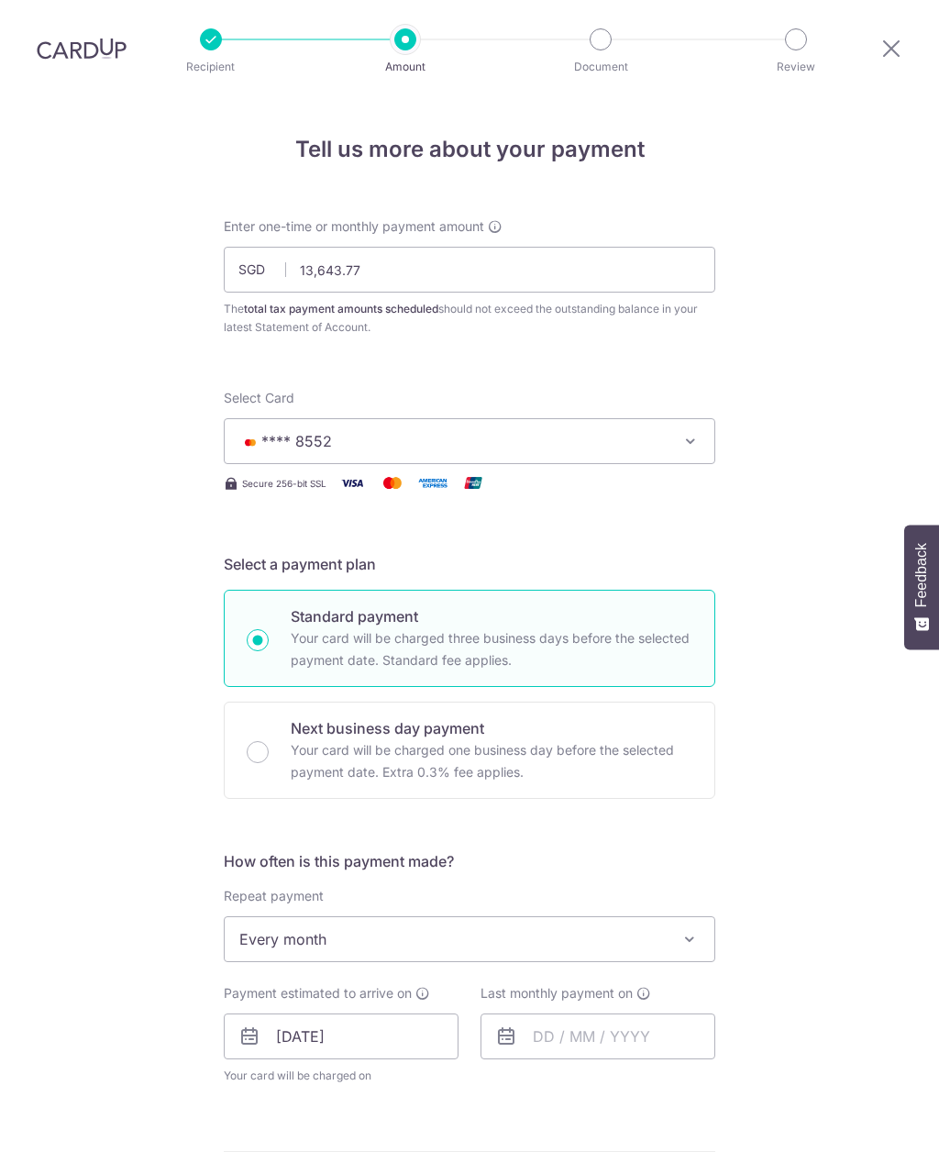
scroll to position [707, 0]
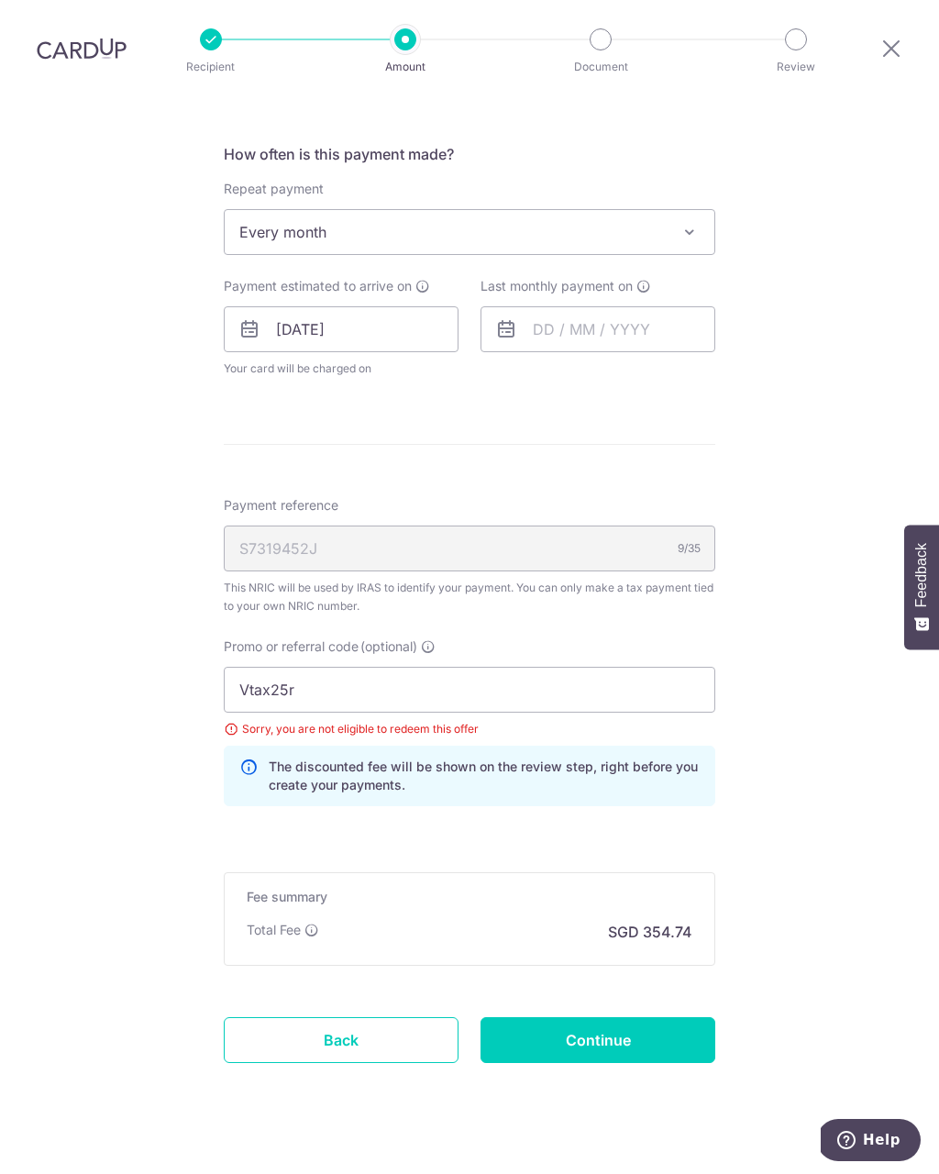
click at [881, 37] on icon at bounding box center [891, 48] width 22 height 23
